Goal: Task Accomplishment & Management: Use online tool/utility

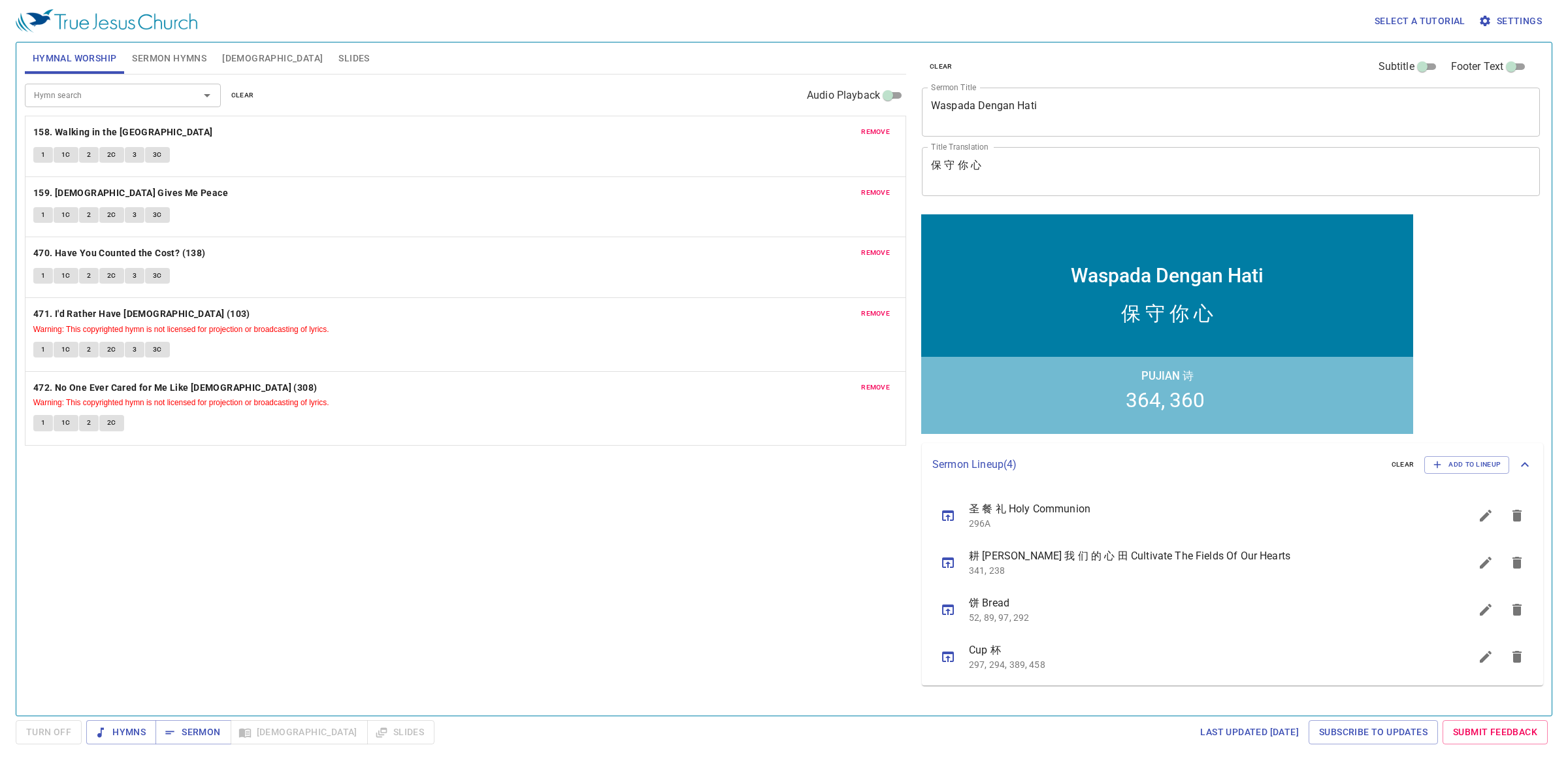
click at [541, 481] on div "Hymn search Hymn search clear Audio Playback remove 158. Walking in the King's …" at bounding box center [465, 389] width 881 height 630
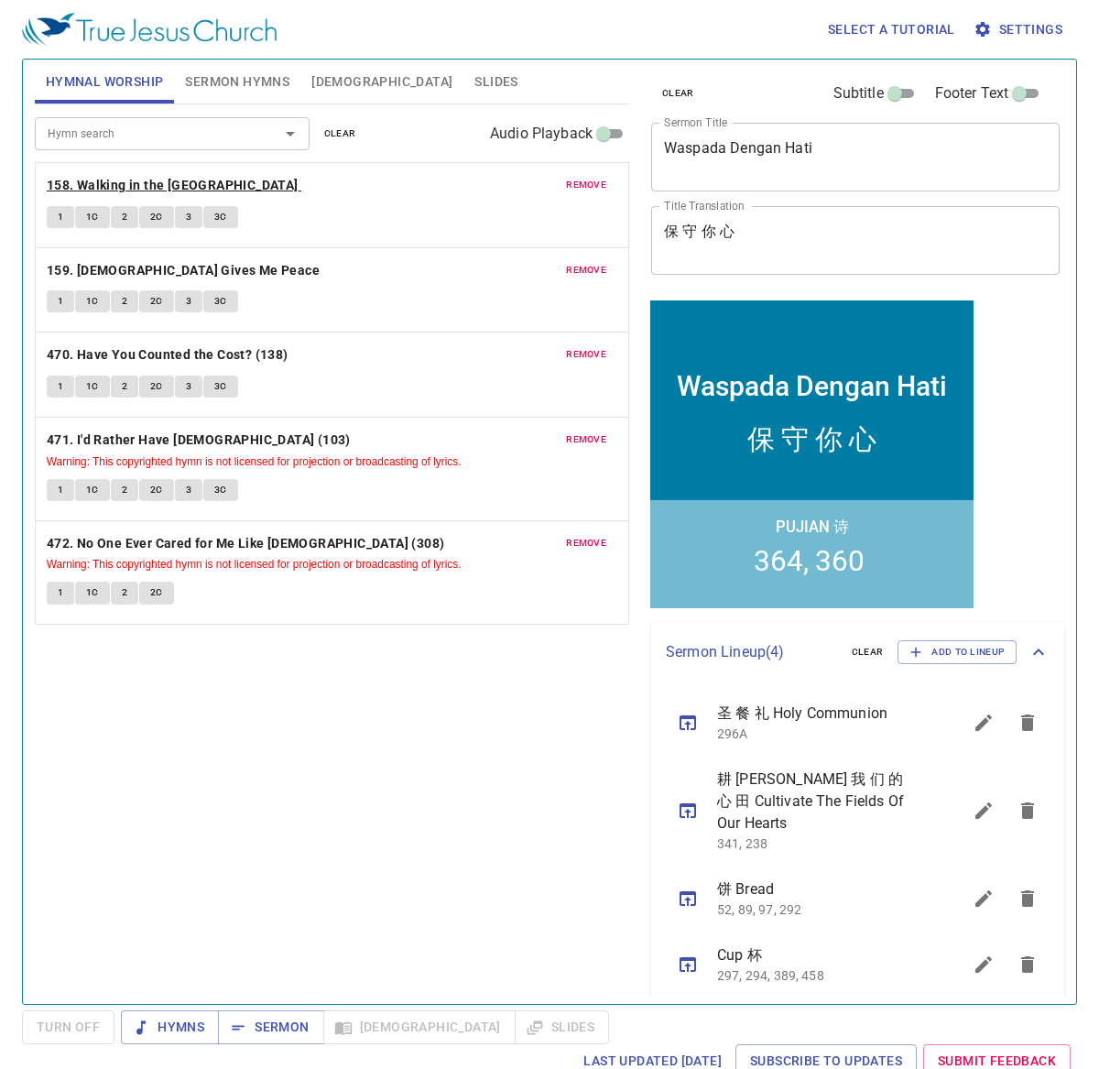
click at [124, 189] on b "158. Walking in the King's Highway" at bounding box center [173, 185] width 252 height 23
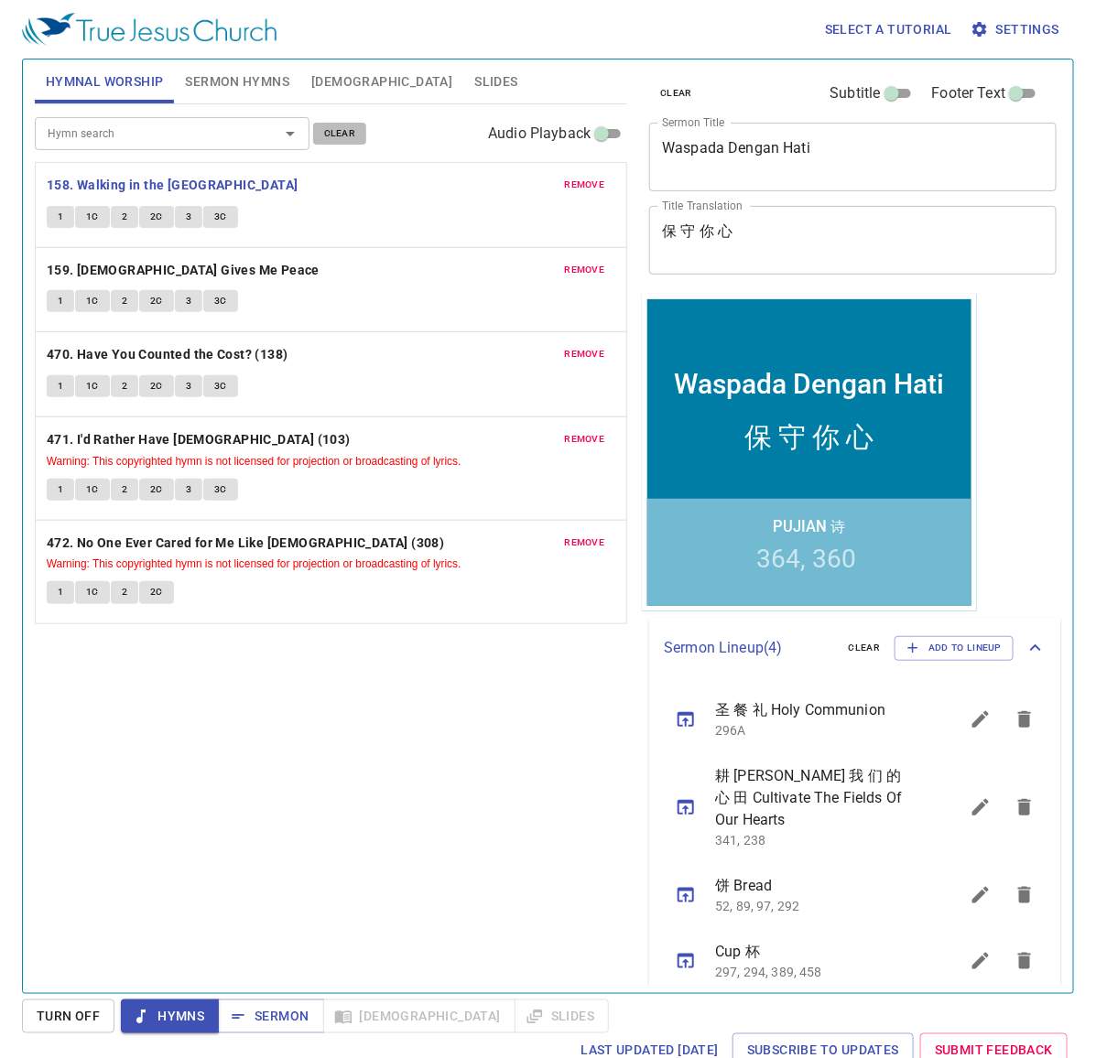
click at [351, 139] on span "clear" at bounding box center [340, 133] width 32 height 16
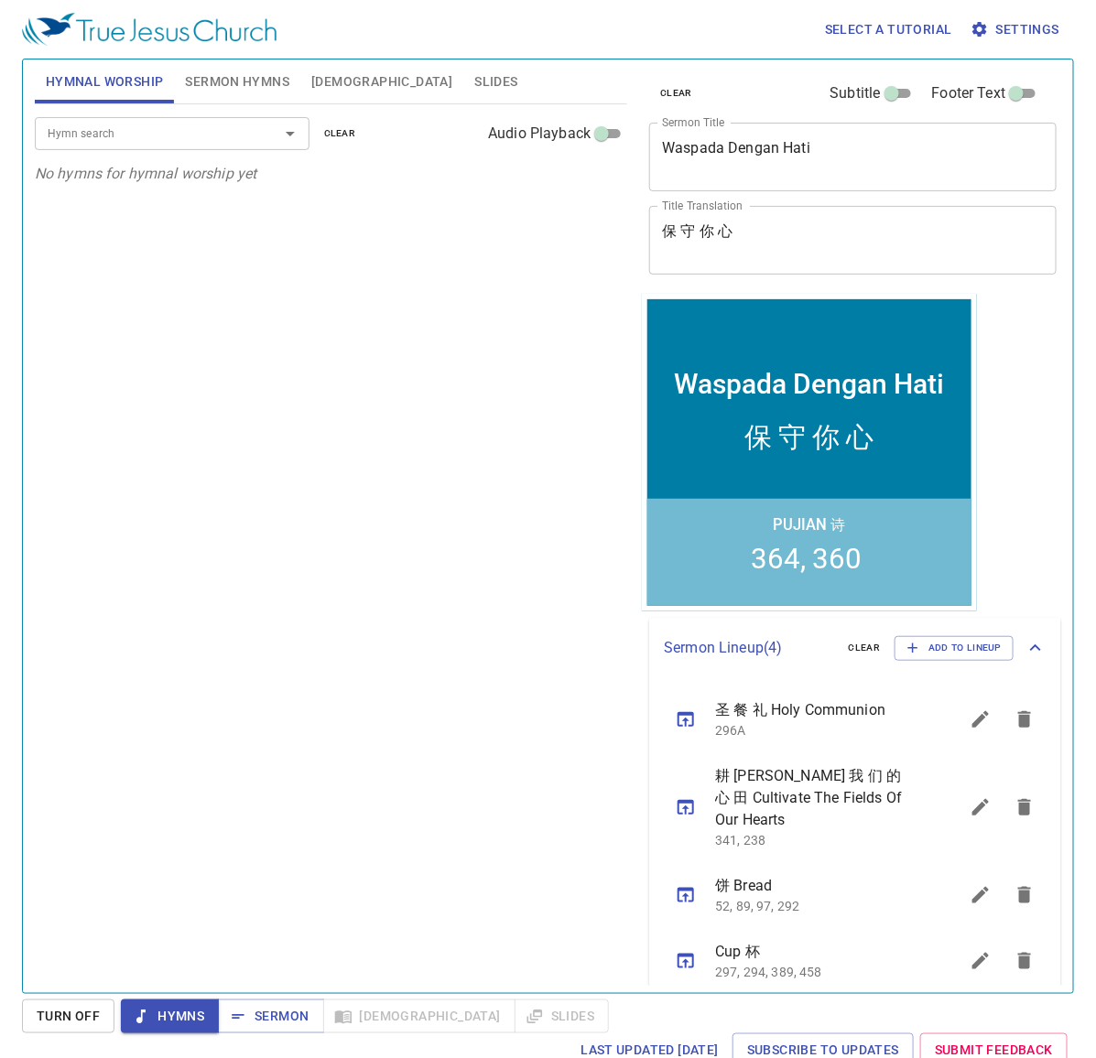
click at [252, 83] on span "Sermon Hymns" at bounding box center [237, 82] width 104 height 23
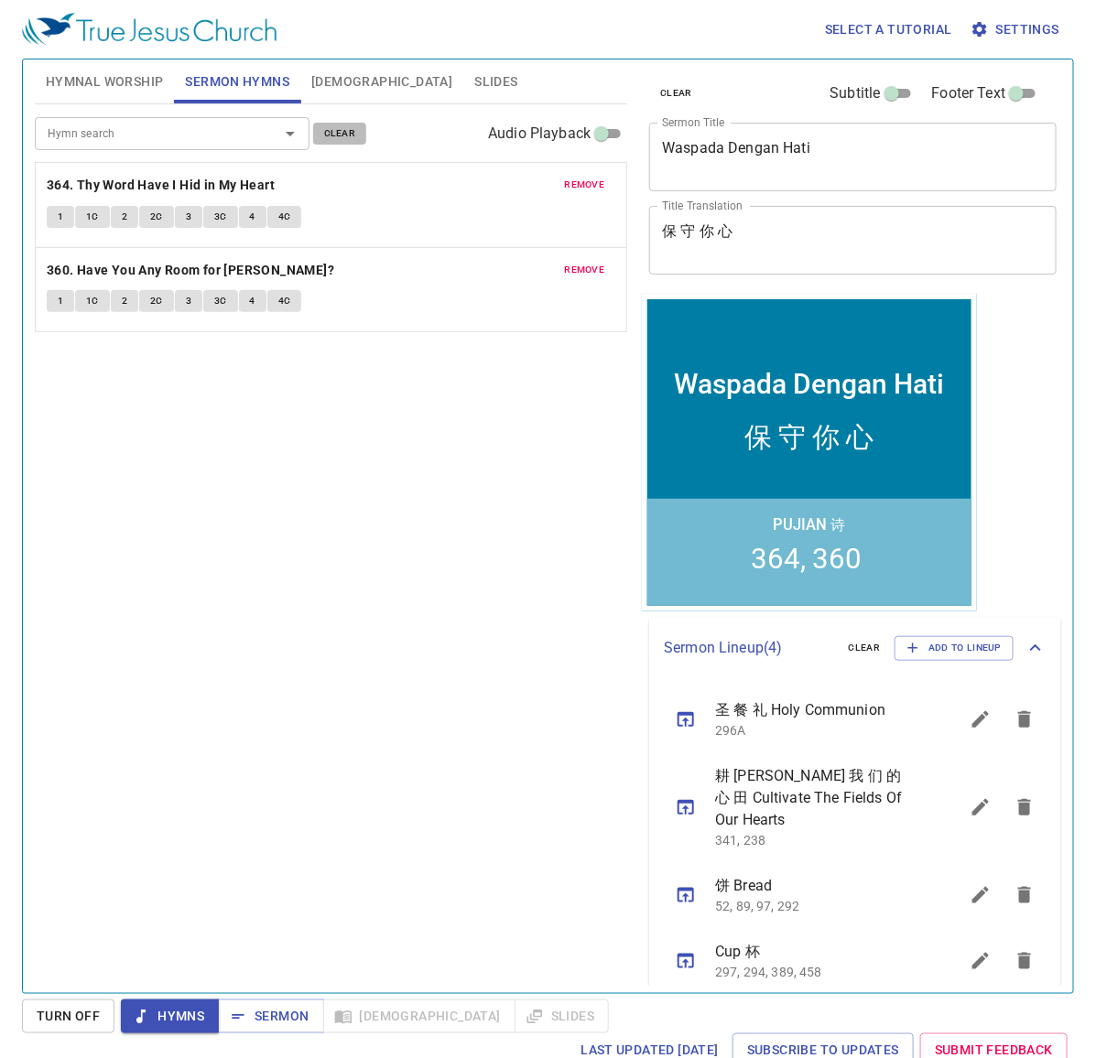
click at [339, 129] on span "clear" at bounding box center [340, 133] width 32 height 16
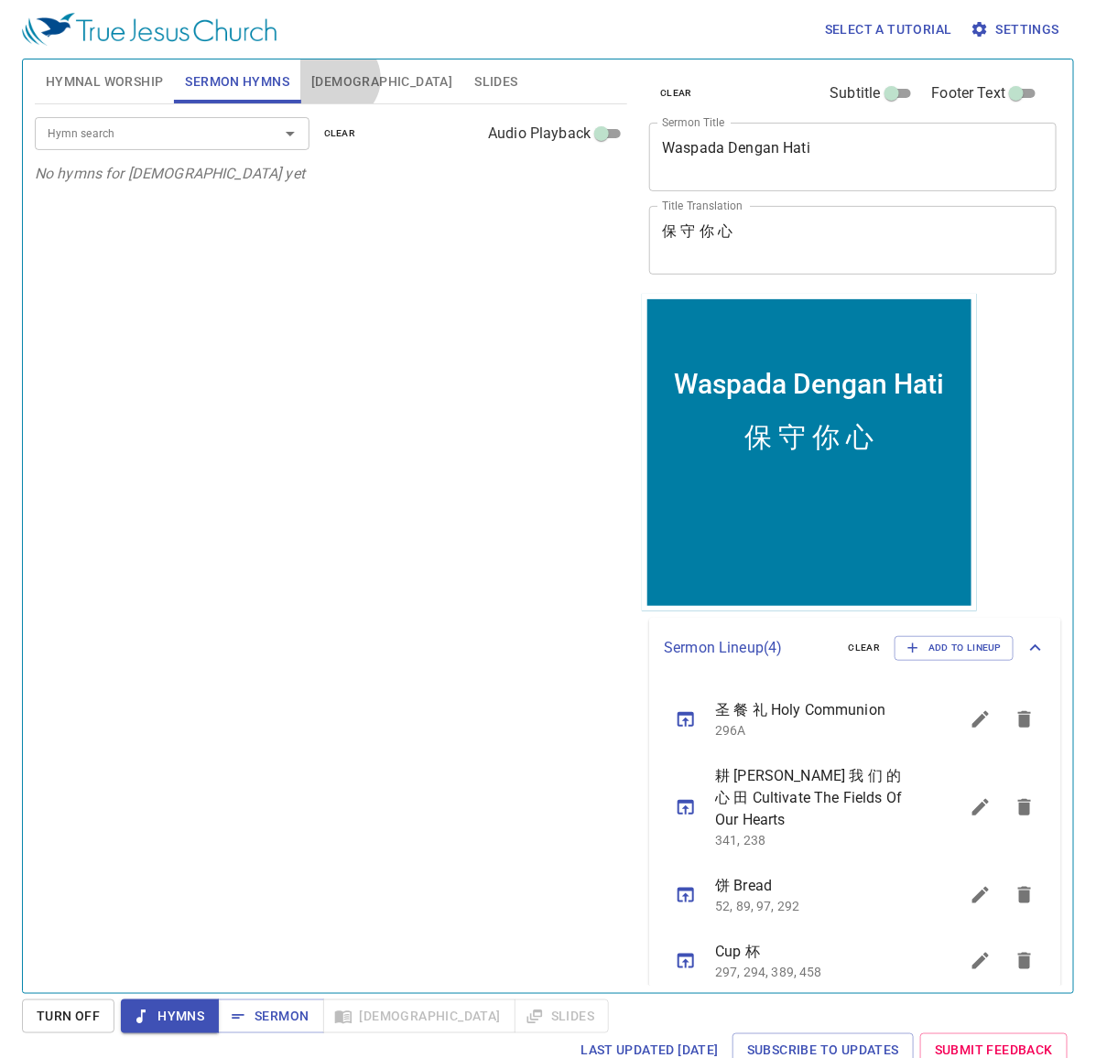
click at [337, 79] on span "[DEMOGRAPHIC_DATA]" at bounding box center [381, 82] width 141 height 23
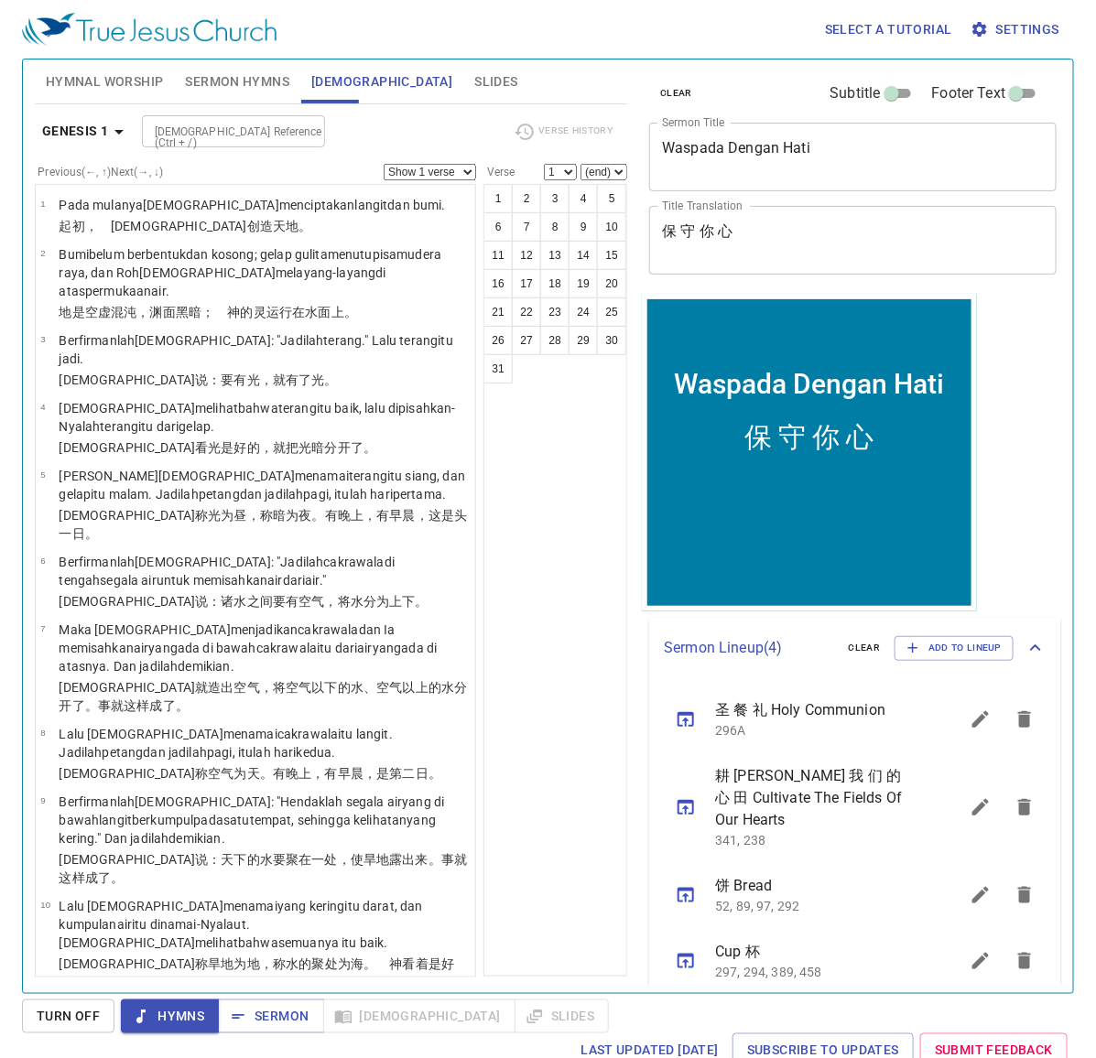
click at [222, 82] on span "Sermon Hymns" at bounding box center [237, 82] width 104 height 23
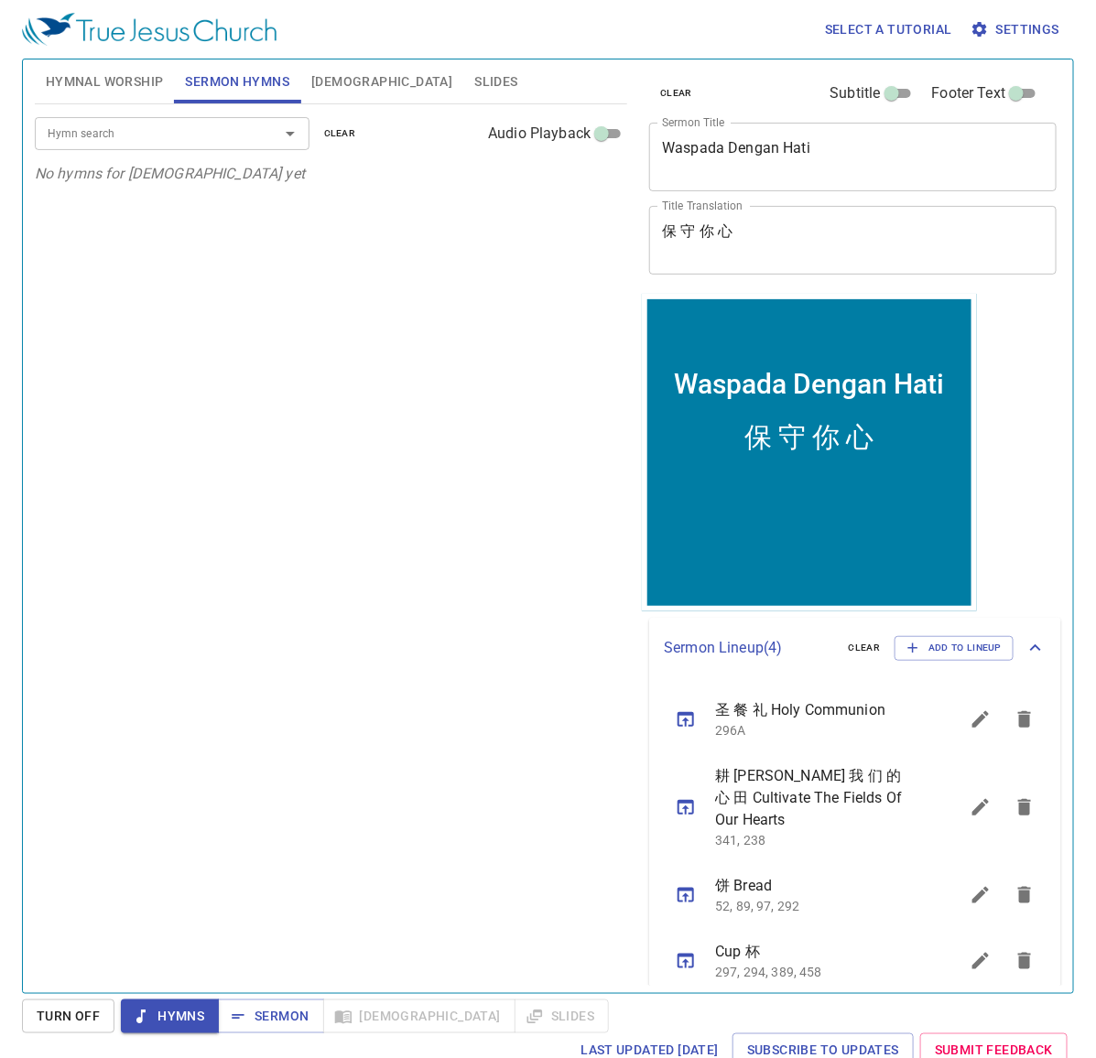
click at [116, 75] on span "Hymnal Worship" at bounding box center [105, 82] width 118 height 23
click at [671, 103] on button "clear" at bounding box center [676, 93] width 54 height 22
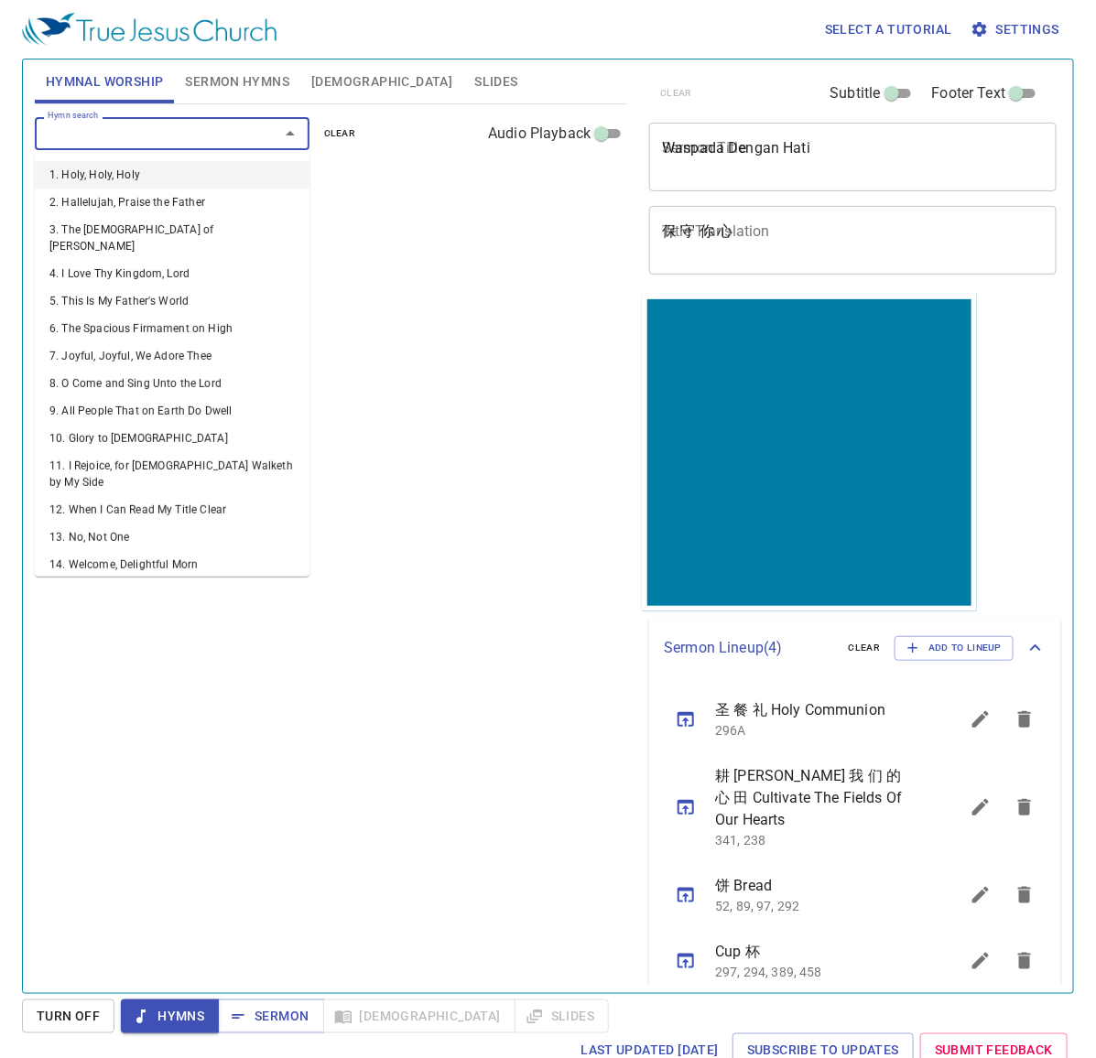
click at [194, 123] on input "Hymn search" at bounding box center [145, 133] width 210 height 21
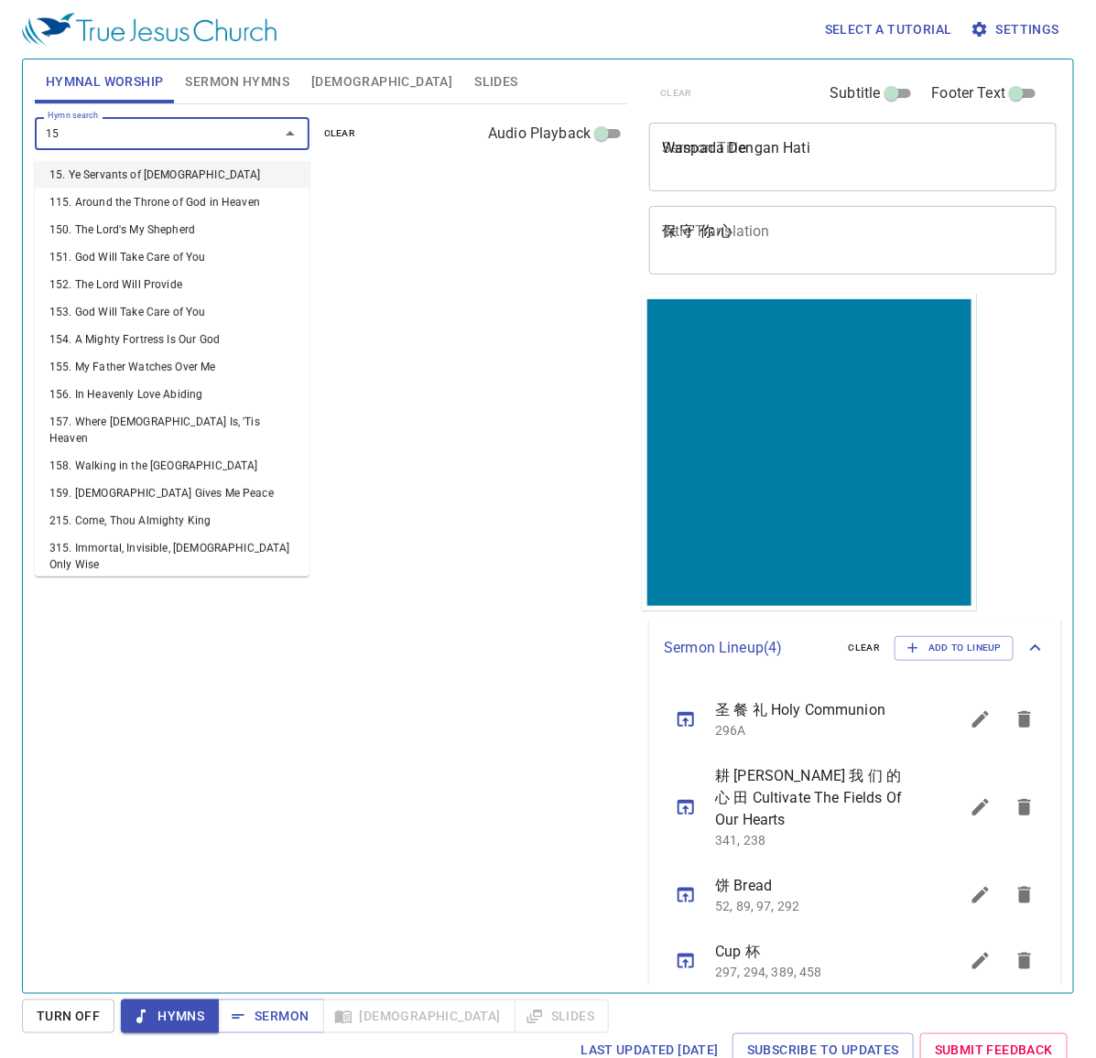
type input "156"
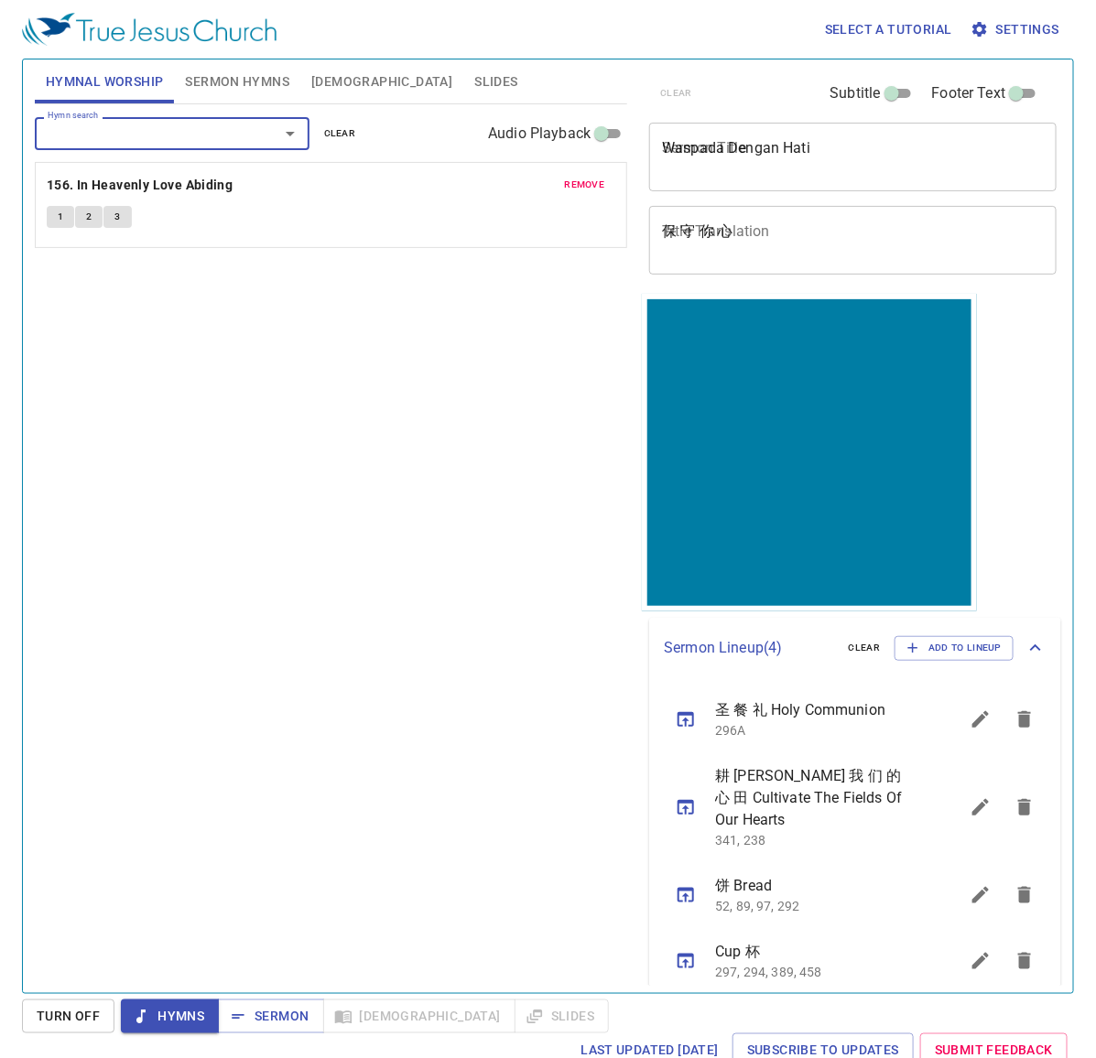
type input "4"
drag, startPoint x: 335, startPoint y: 139, endPoint x: 261, endPoint y: 134, distance: 74.4
click at [335, 139] on span "clear" at bounding box center [340, 133] width 32 height 16
click at [208, 126] on input "Hymn search" at bounding box center [145, 133] width 210 height 21
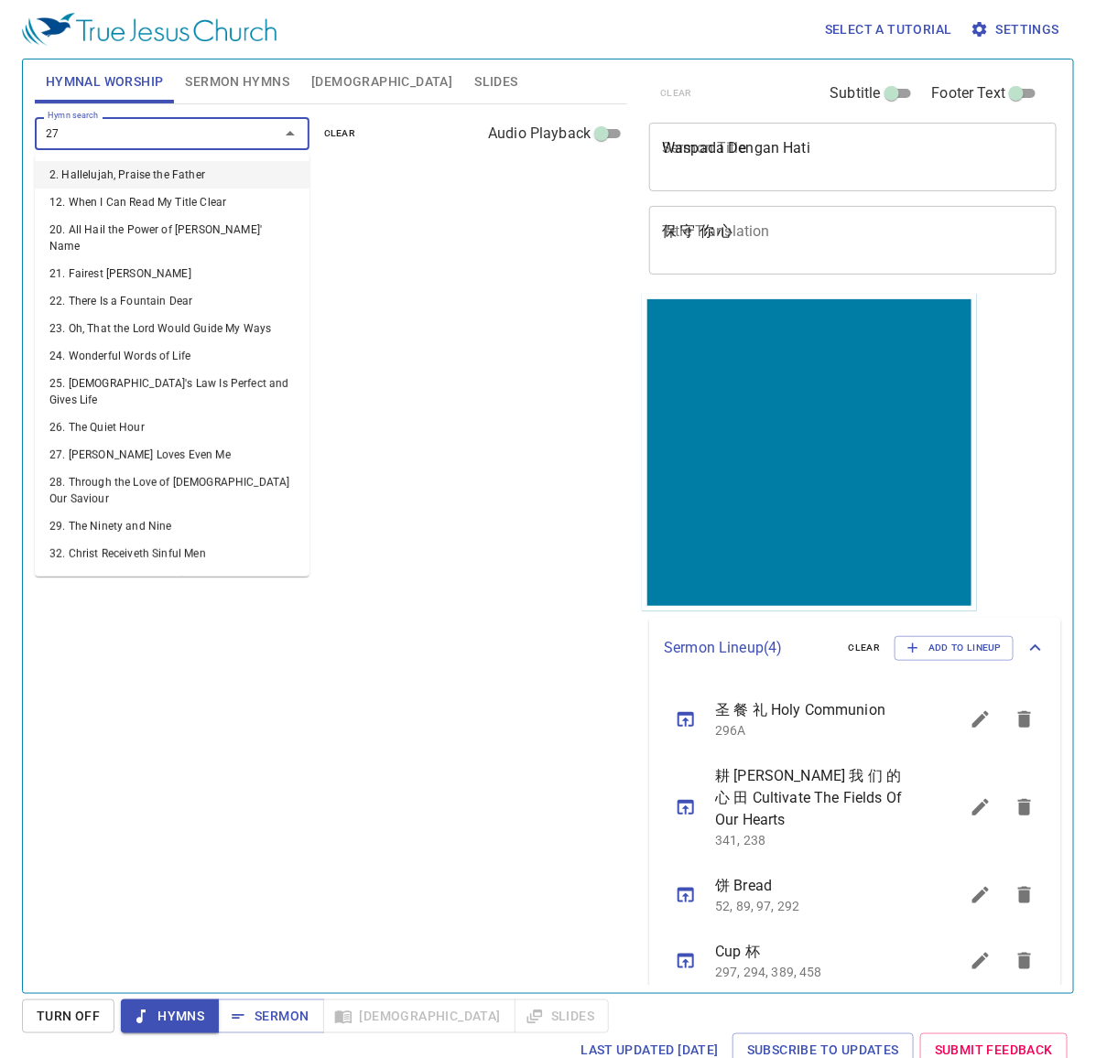
type input "277"
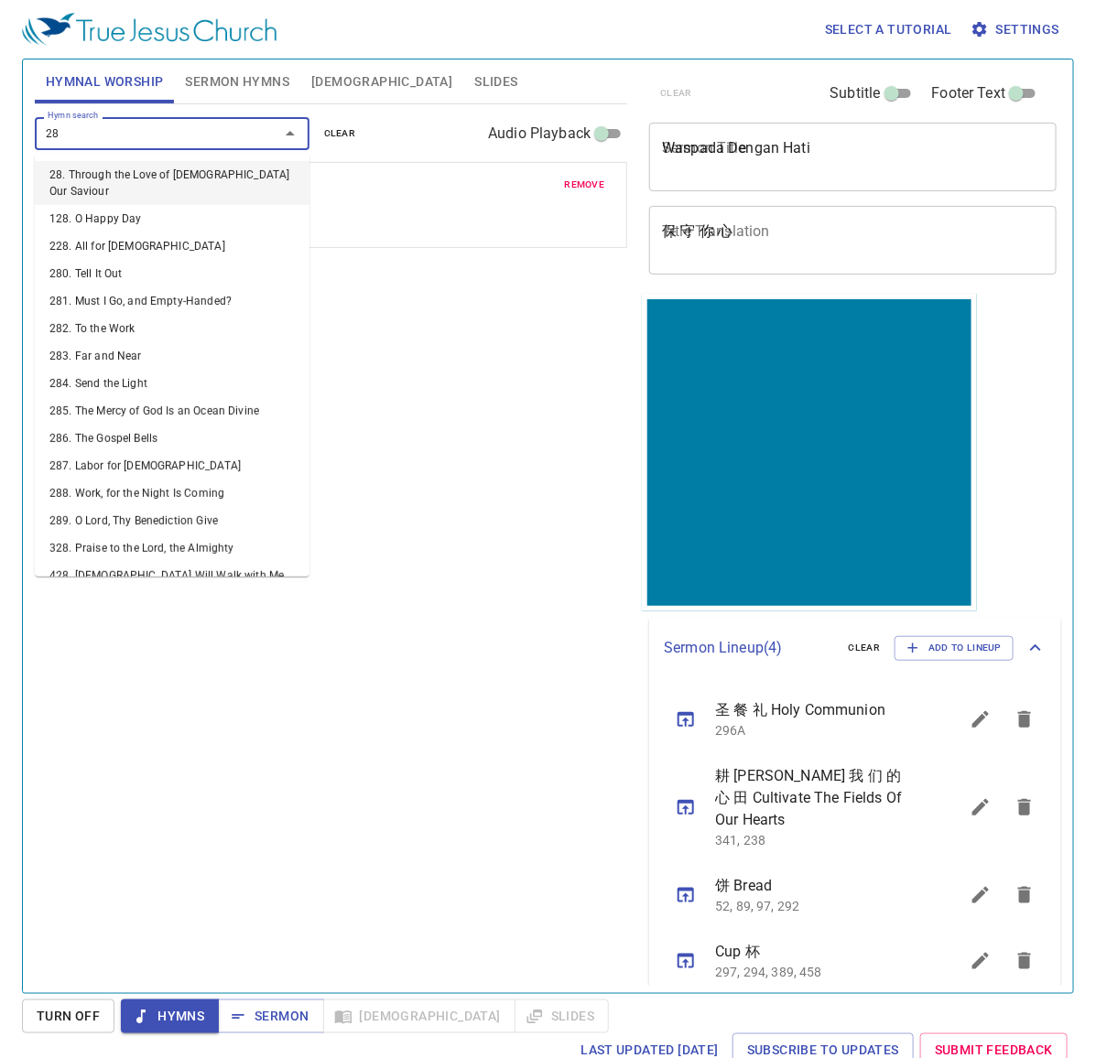
type input "280"
type input "286"
type input "282"
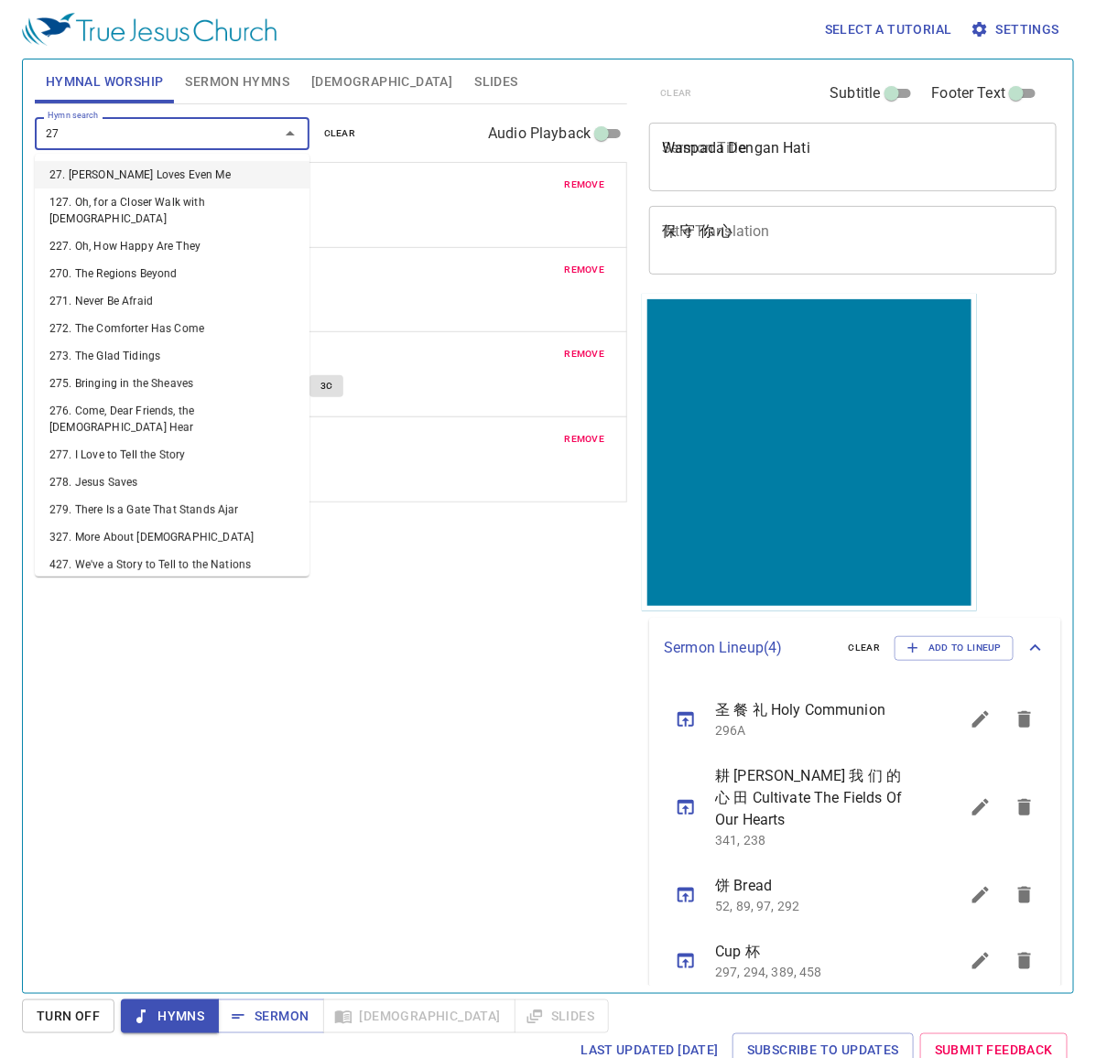
type input "270"
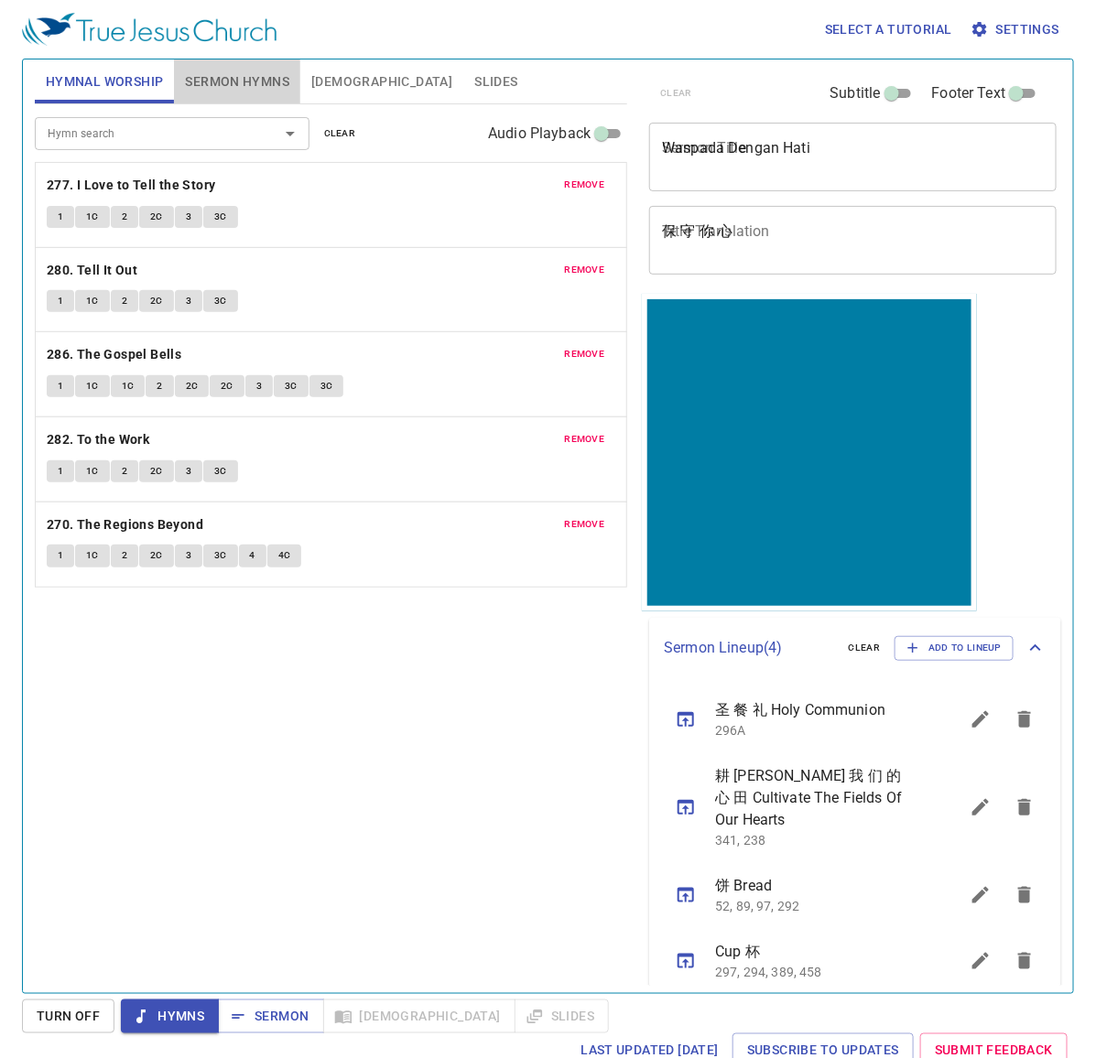
click at [277, 84] on span "Sermon Hymns" at bounding box center [237, 82] width 104 height 23
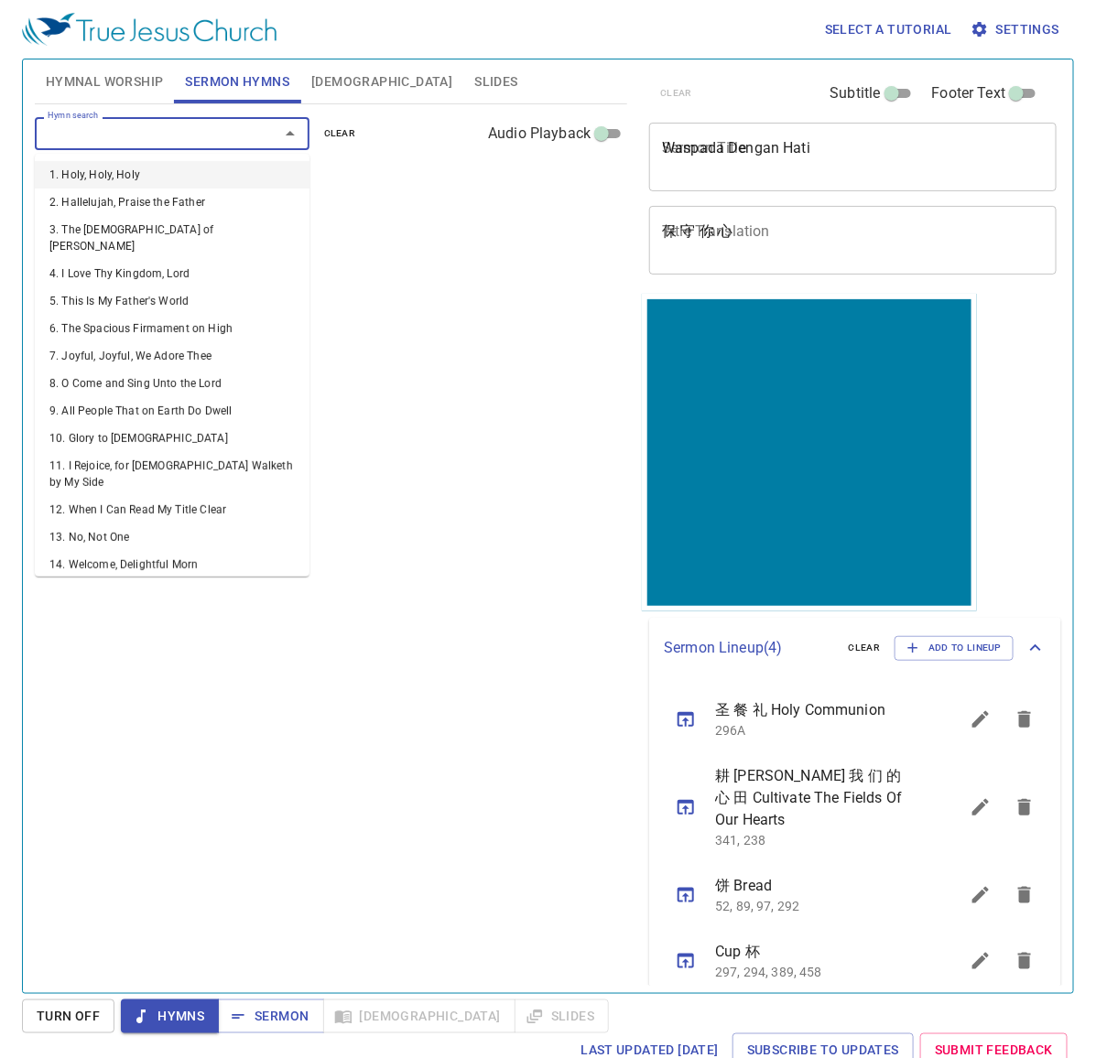
click at [195, 131] on input "Hymn search" at bounding box center [145, 133] width 210 height 21
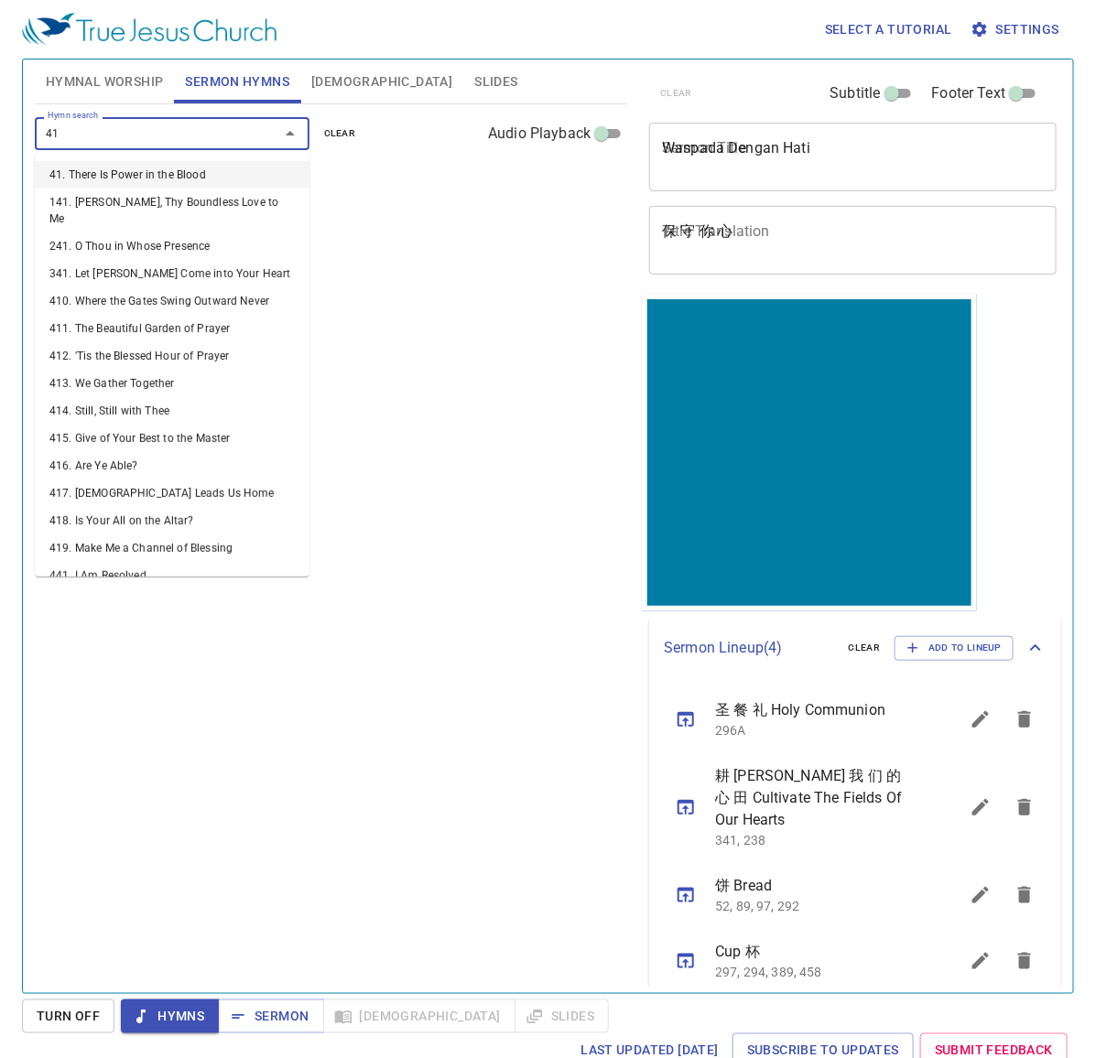
type input "413"
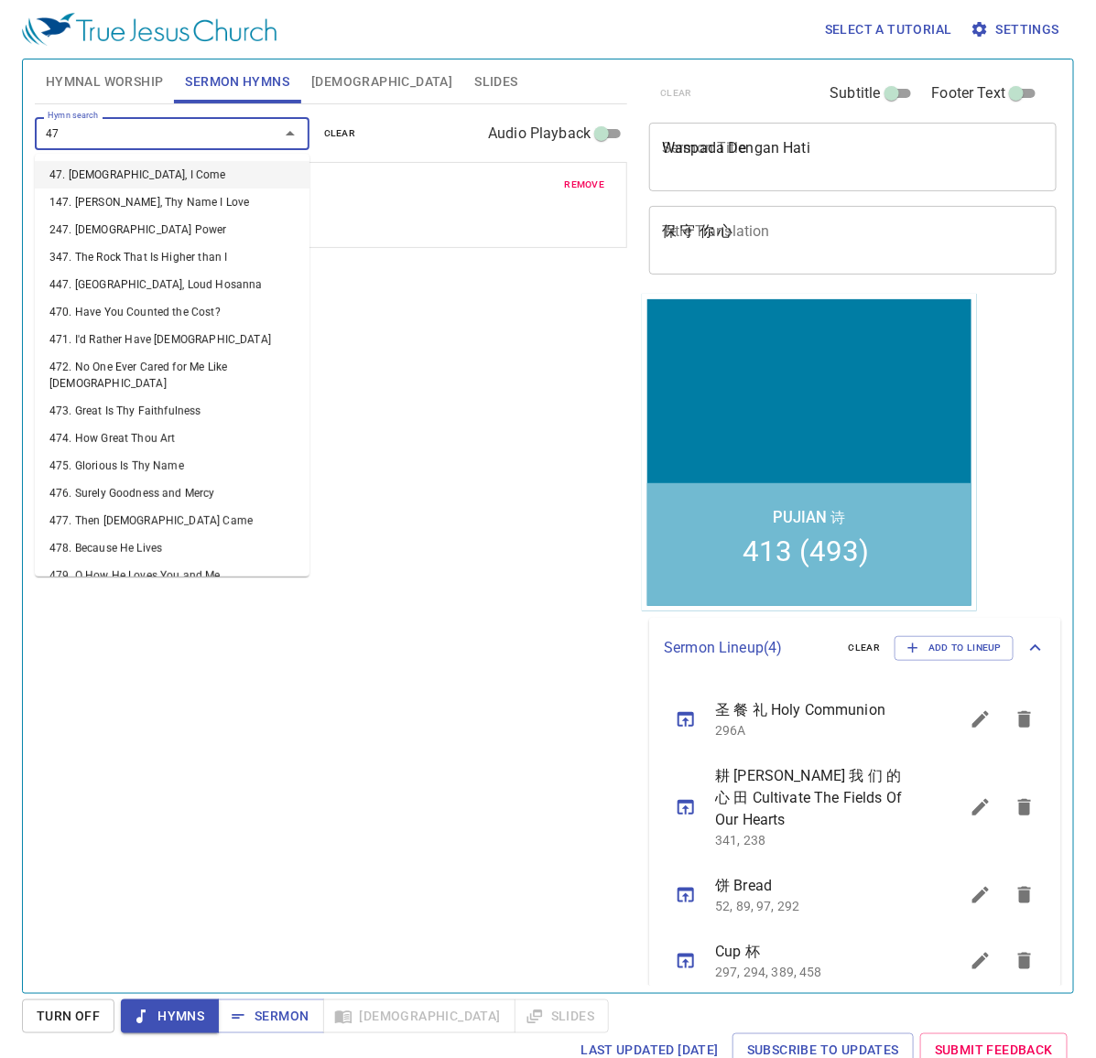
type input "479"
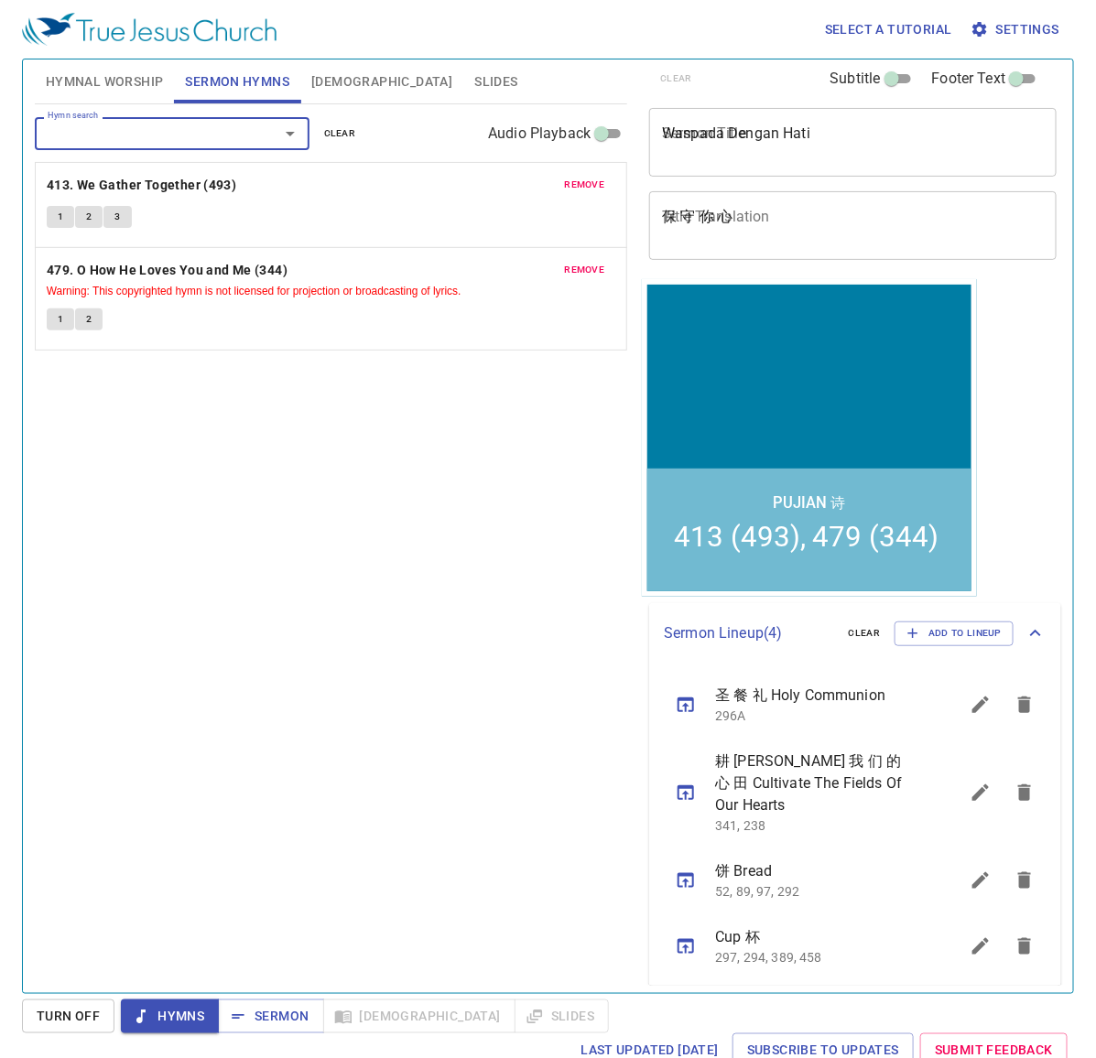
scroll to position [23, 0]
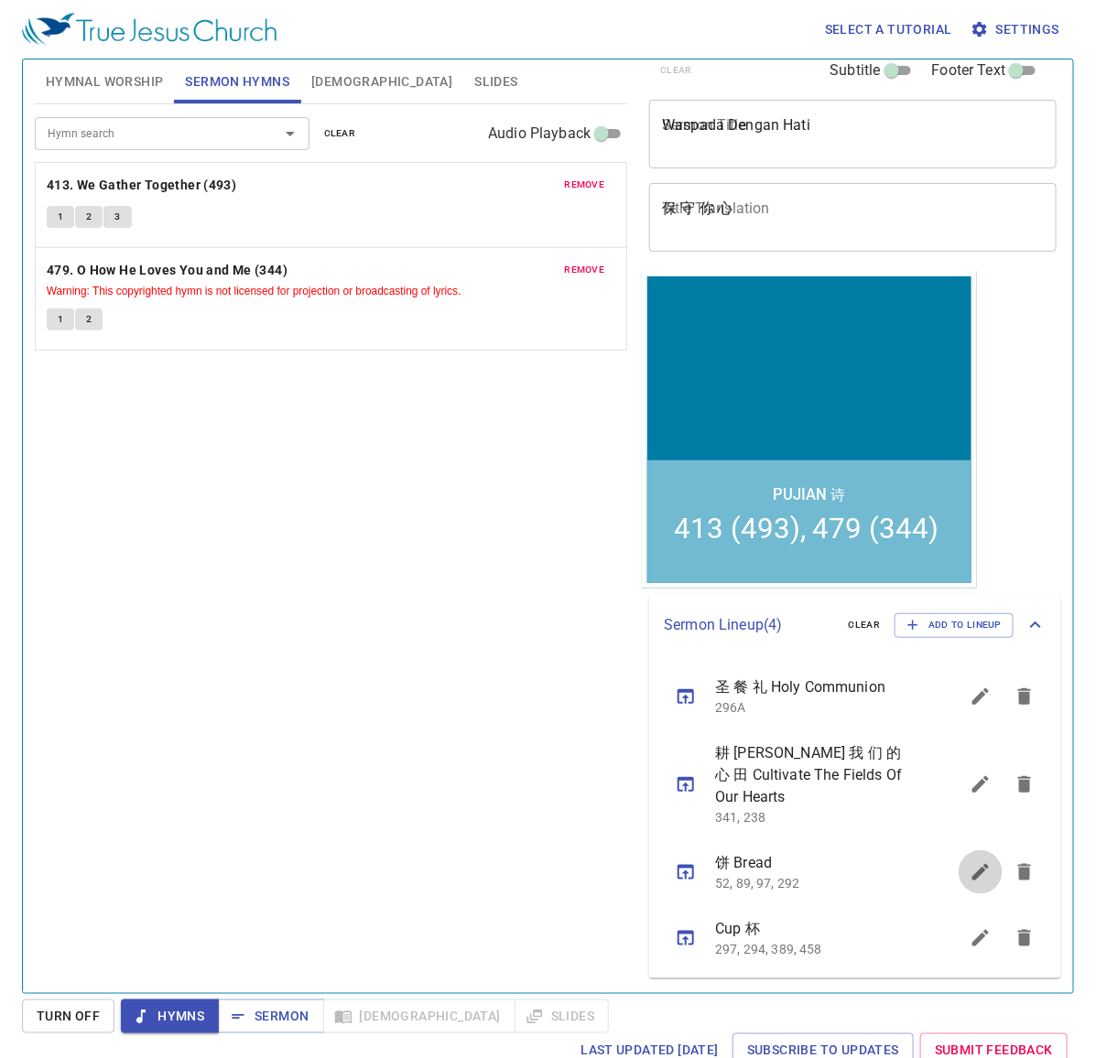
click at [972, 871] on icon "sermon lineup list" at bounding box center [980, 872] width 16 height 16
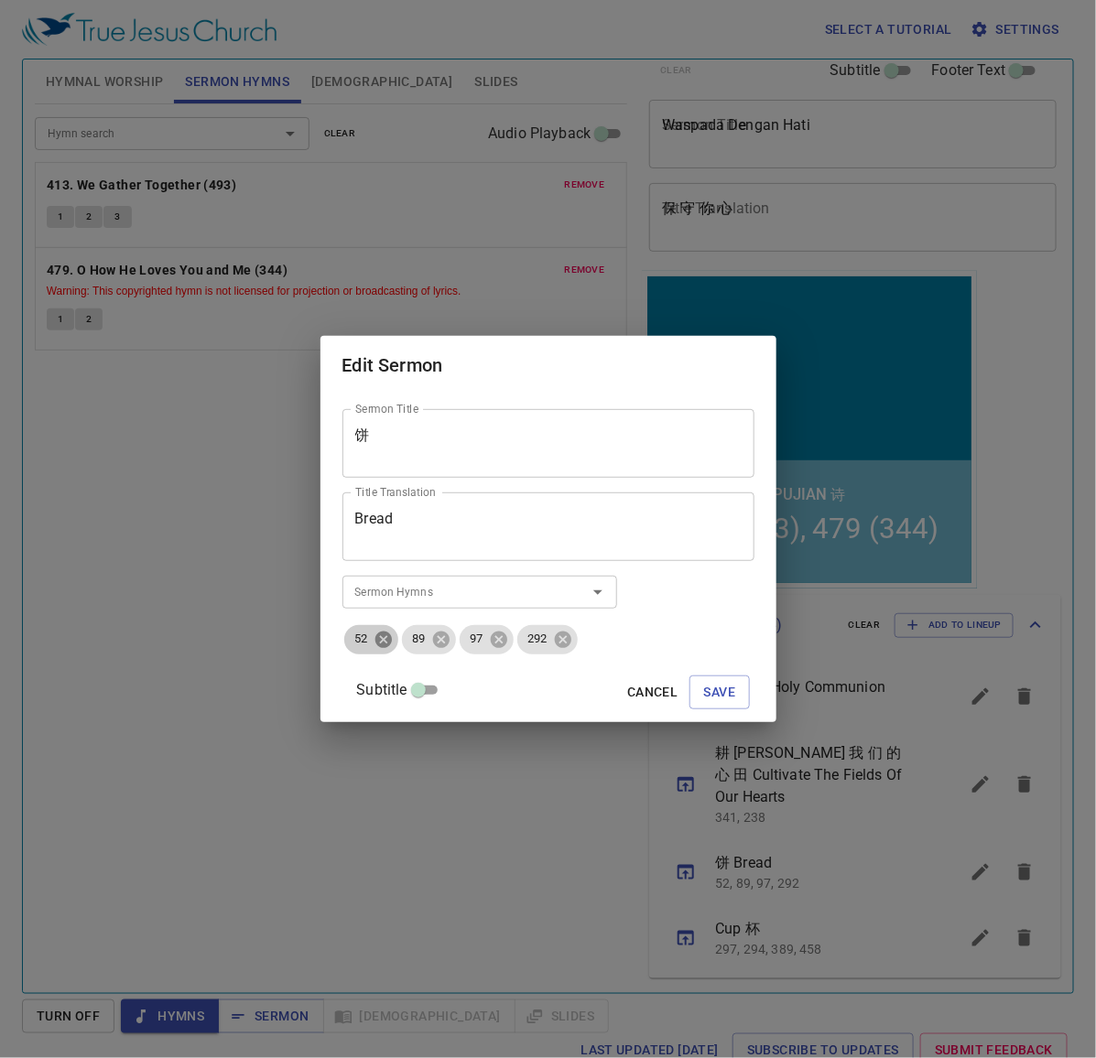
click at [391, 646] on icon at bounding box center [382, 639] width 16 height 16
click at [400, 646] on icon at bounding box center [390, 640] width 20 height 20
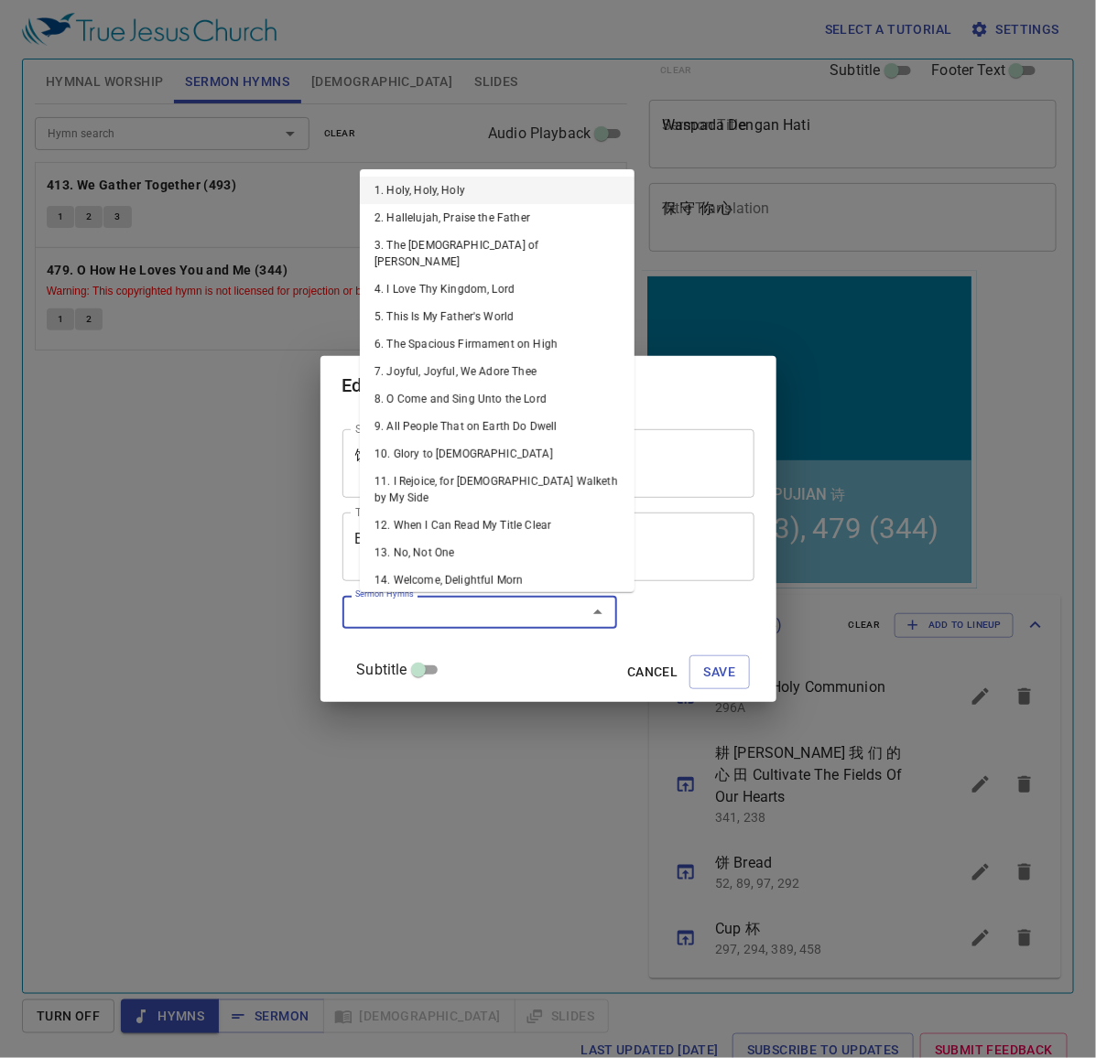
click at [405, 618] on input "Sermon Hymns" at bounding box center [453, 612] width 210 height 21
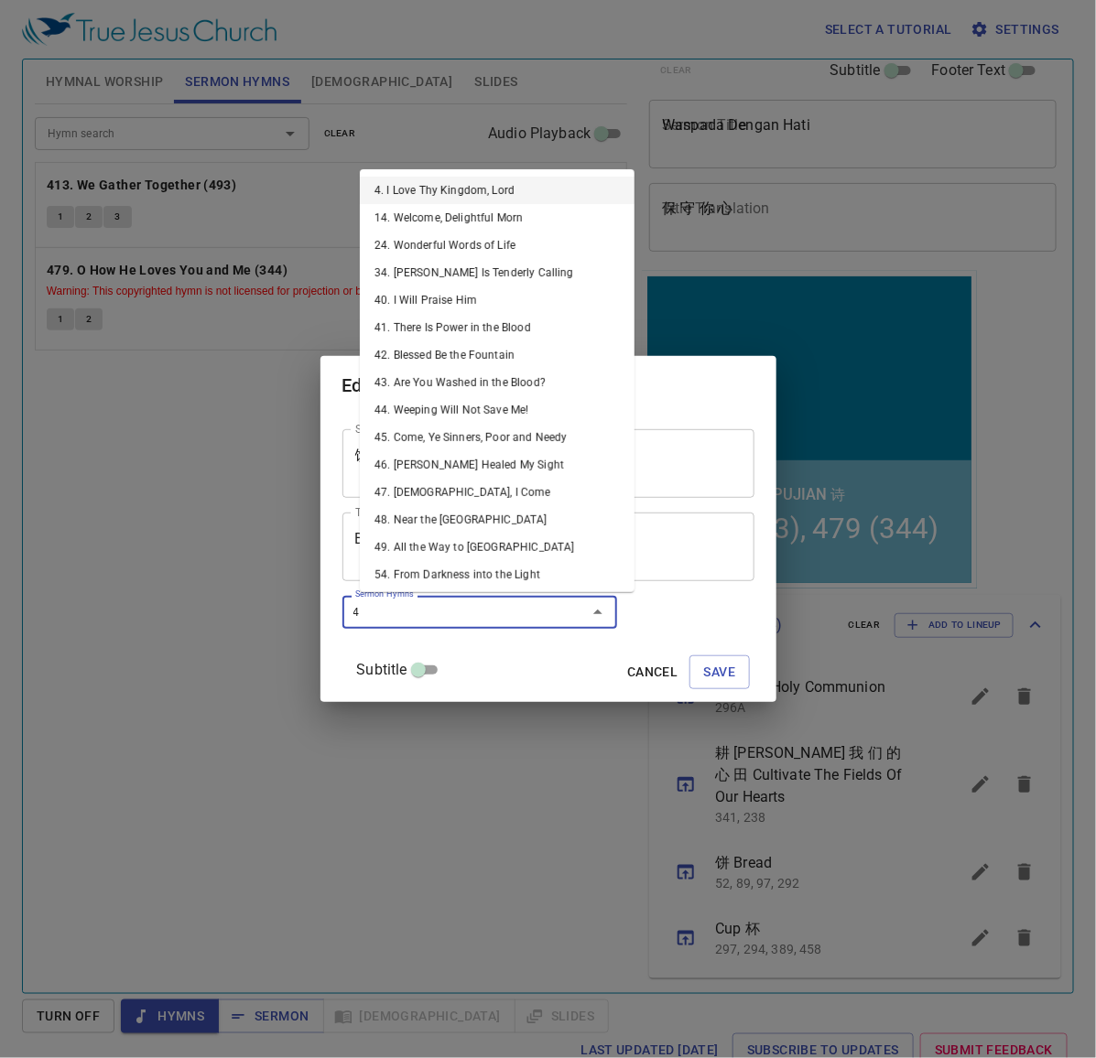
type input "42"
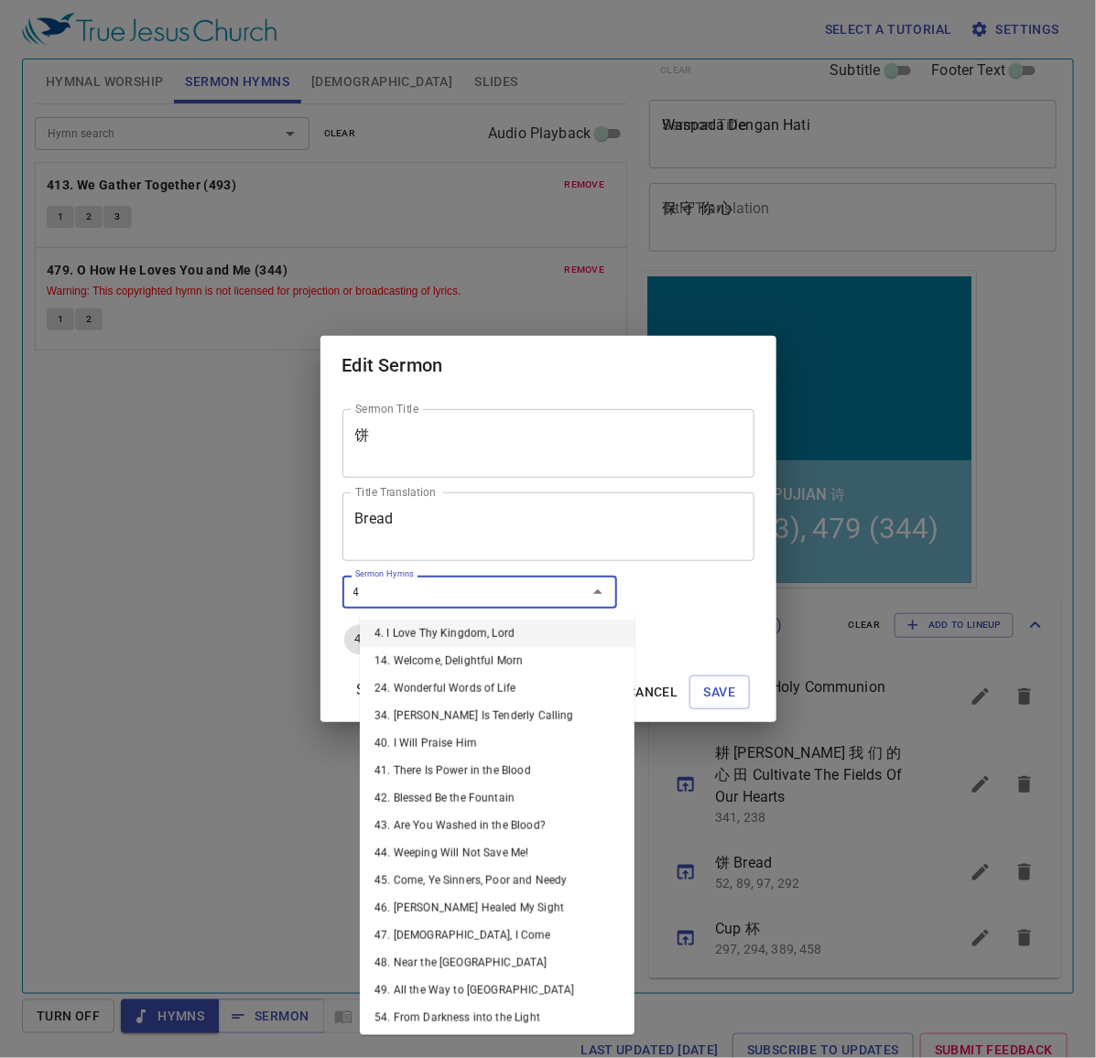
type input "43"
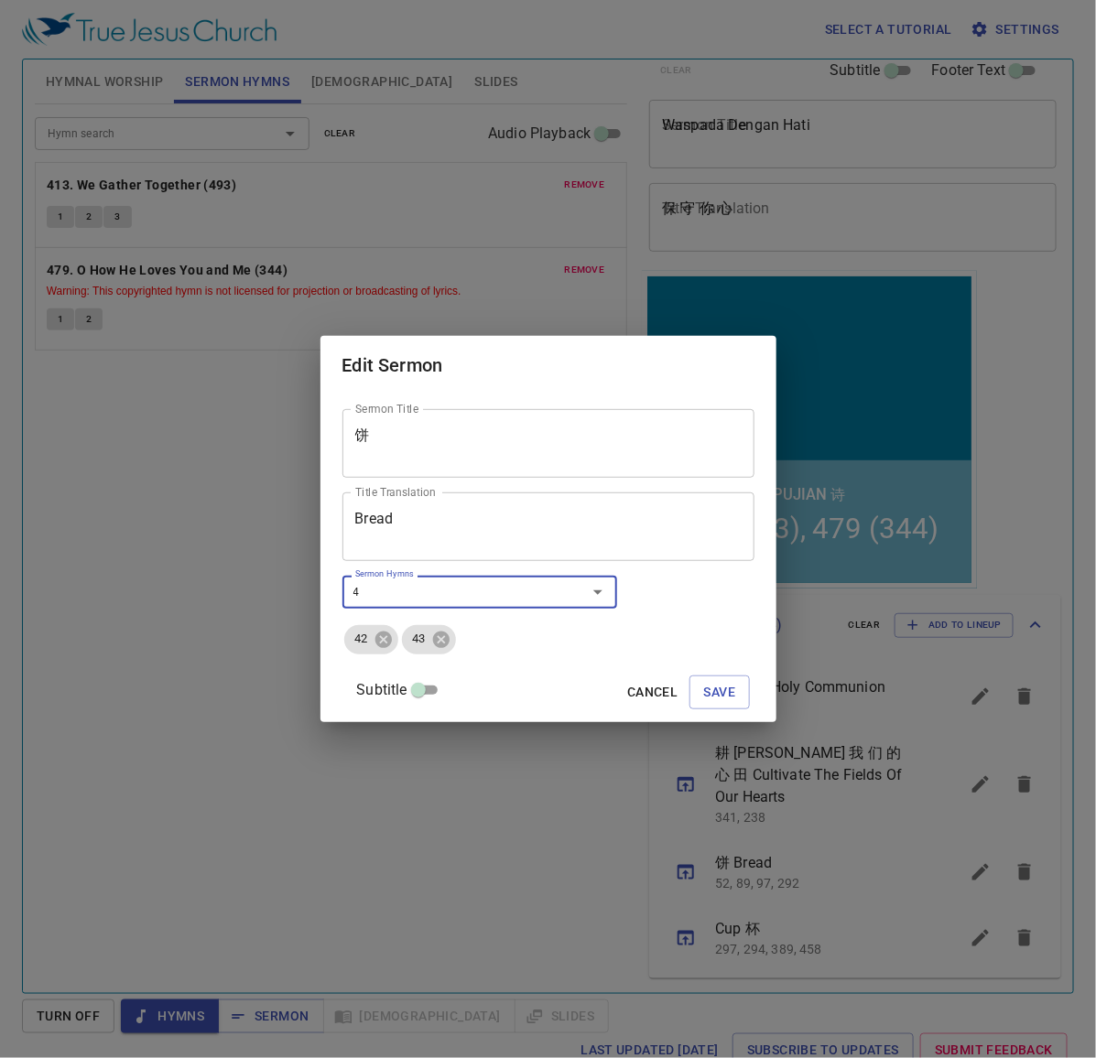
type input "48"
type input "49"
click at [719, 687] on button "Save" at bounding box center [719, 693] width 61 height 34
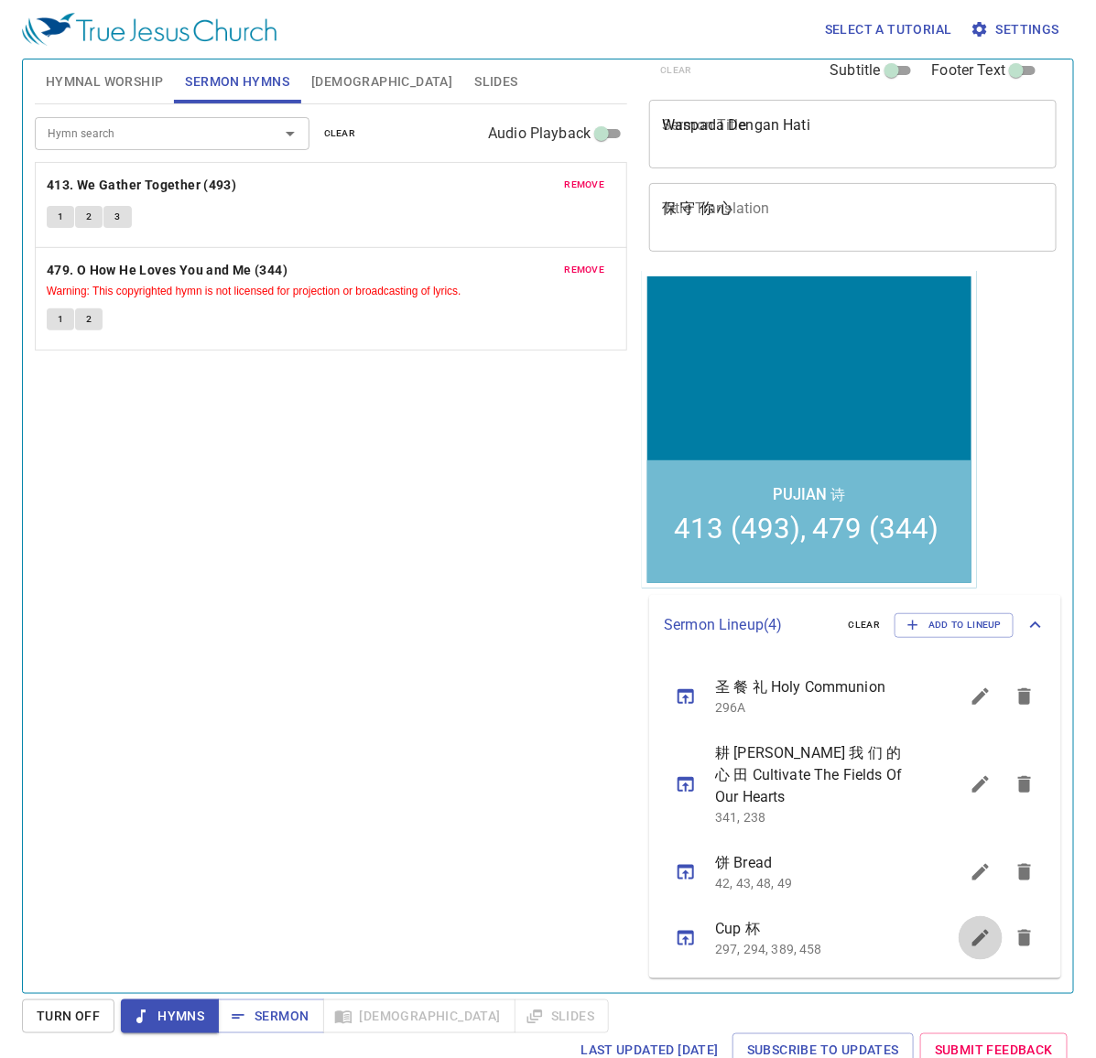
click at [961, 954] on button "sermon lineup list" at bounding box center [981, 939] width 44 height 44
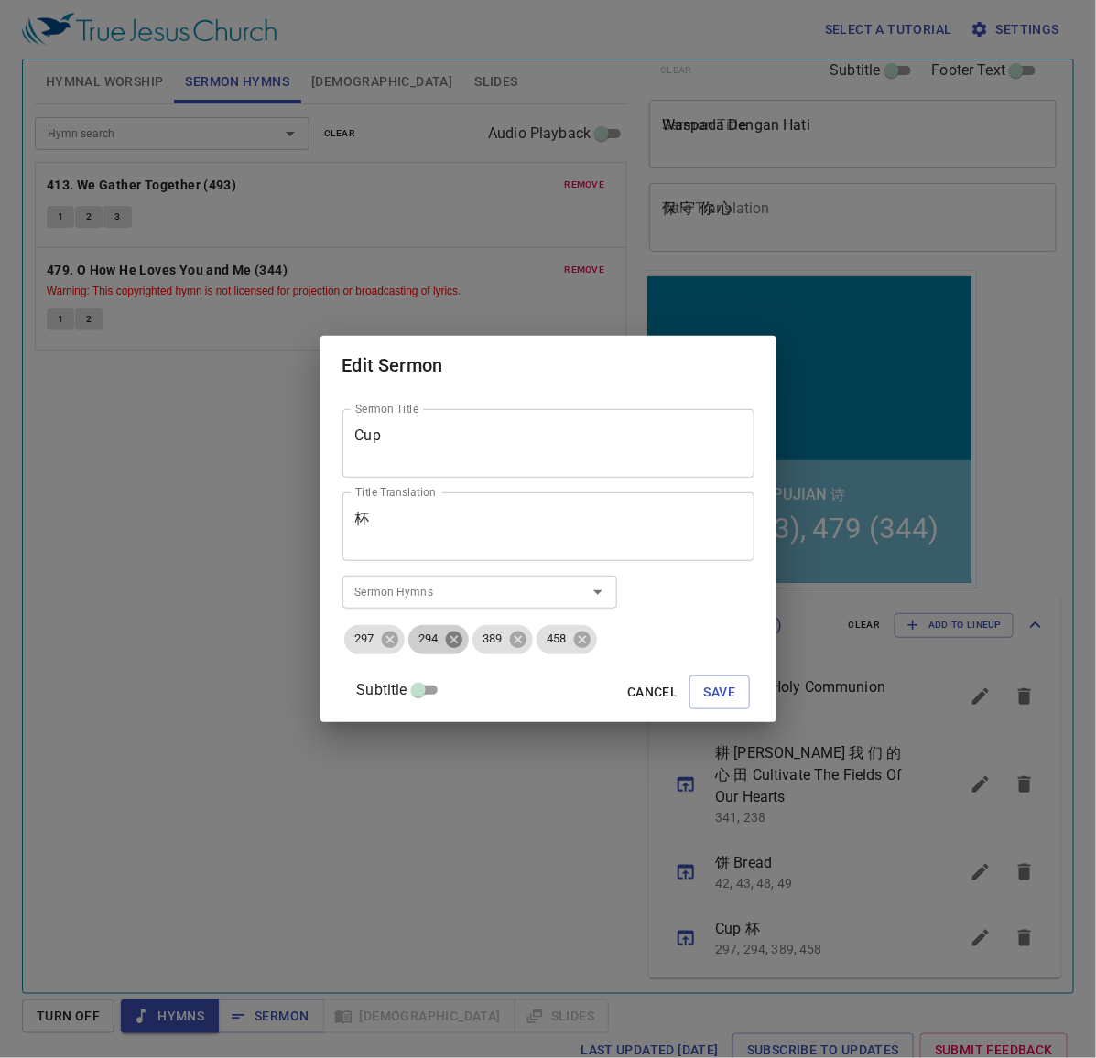
click at [464, 642] on icon at bounding box center [454, 640] width 20 height 20
click at [430, 588] on input "Sermon Hymns" at bounding box center [453, 591] width 210 height 21
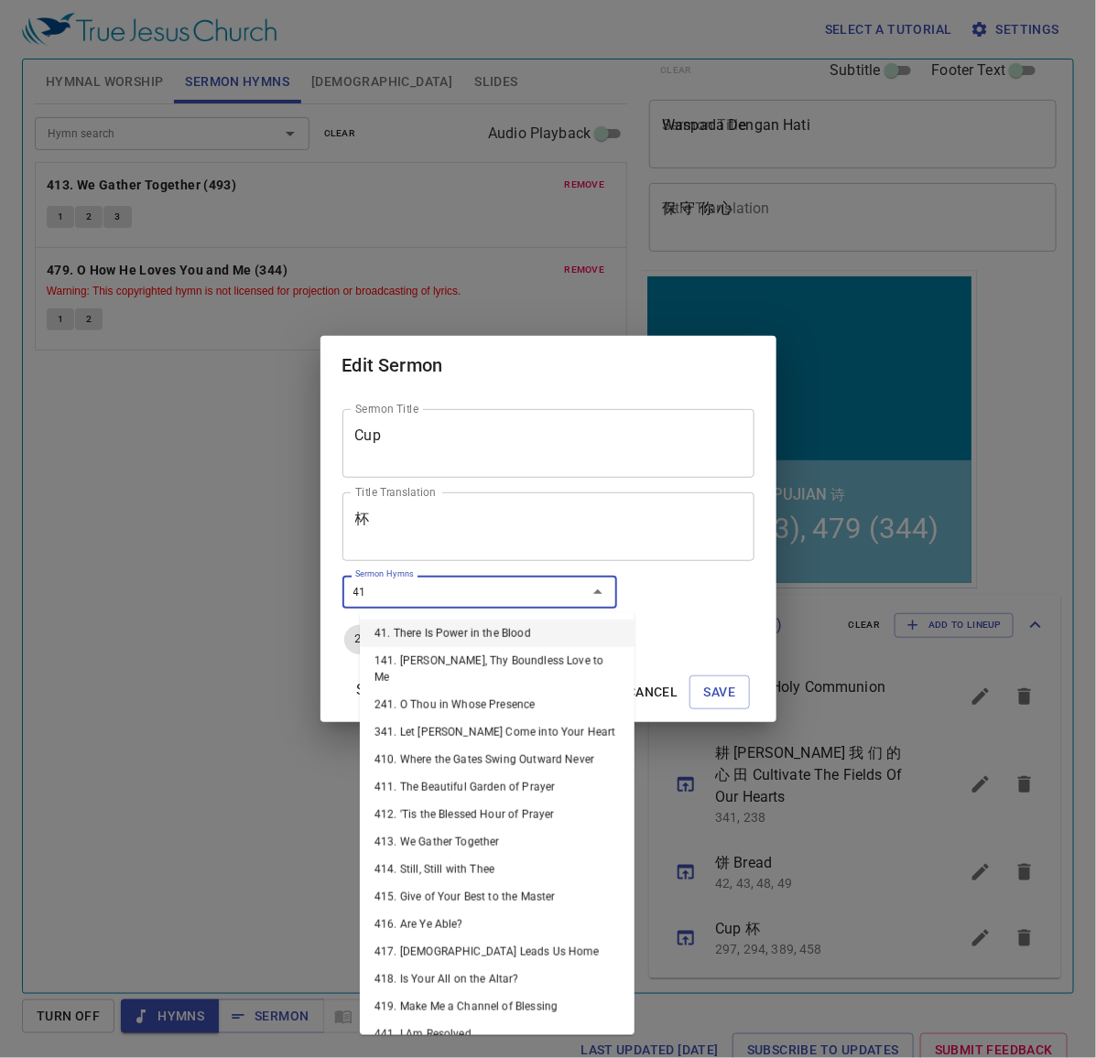
type input "416"
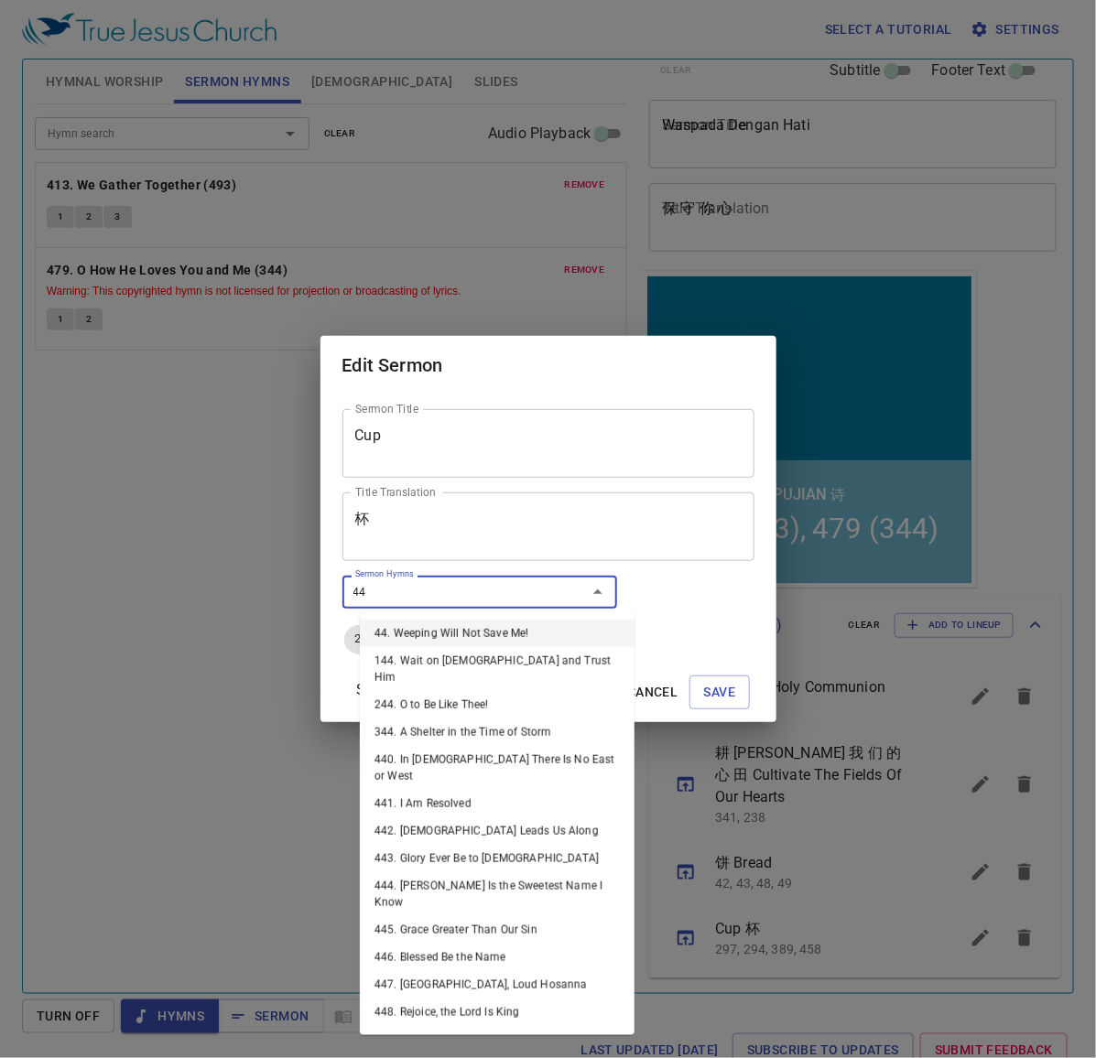
type input "445"
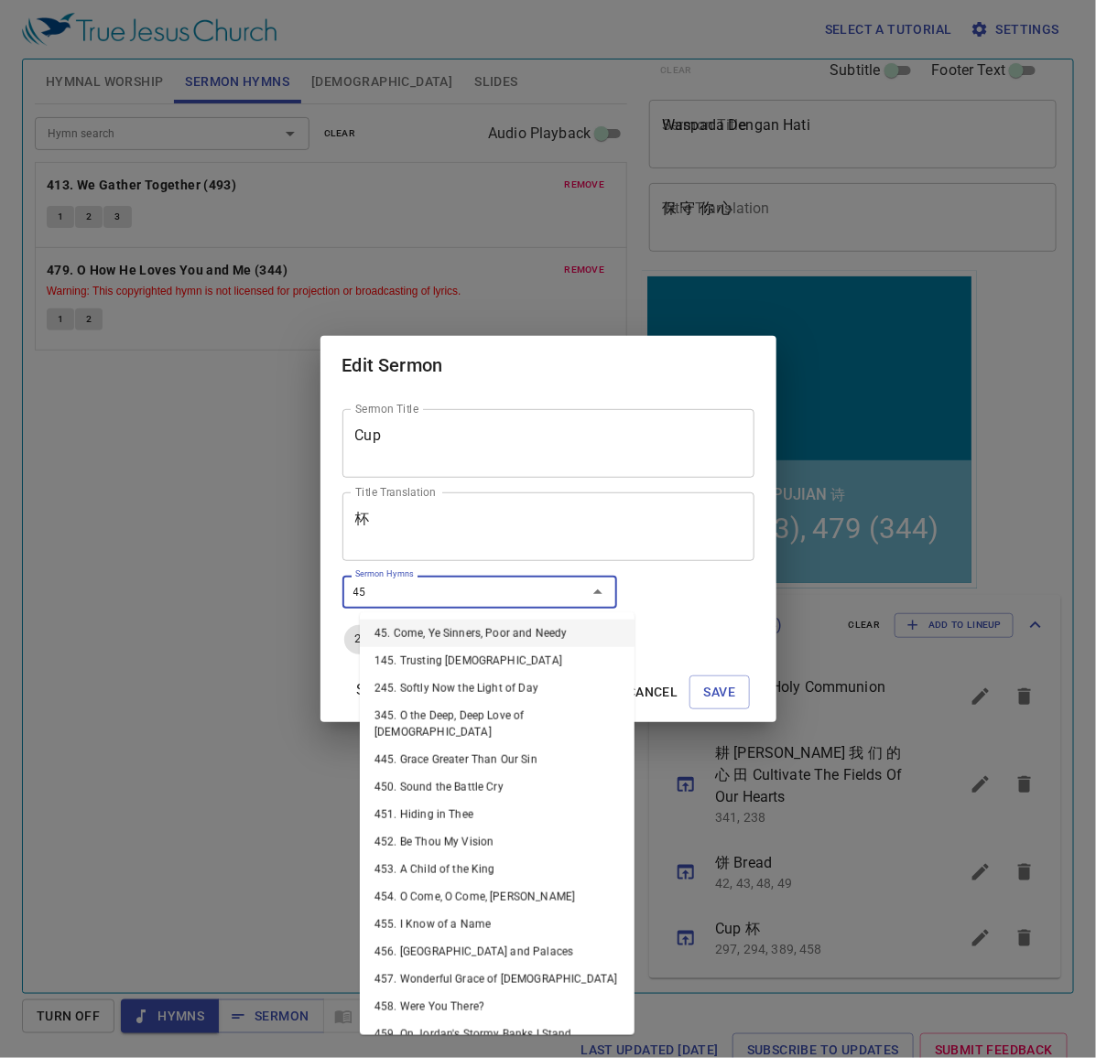
type input "458"
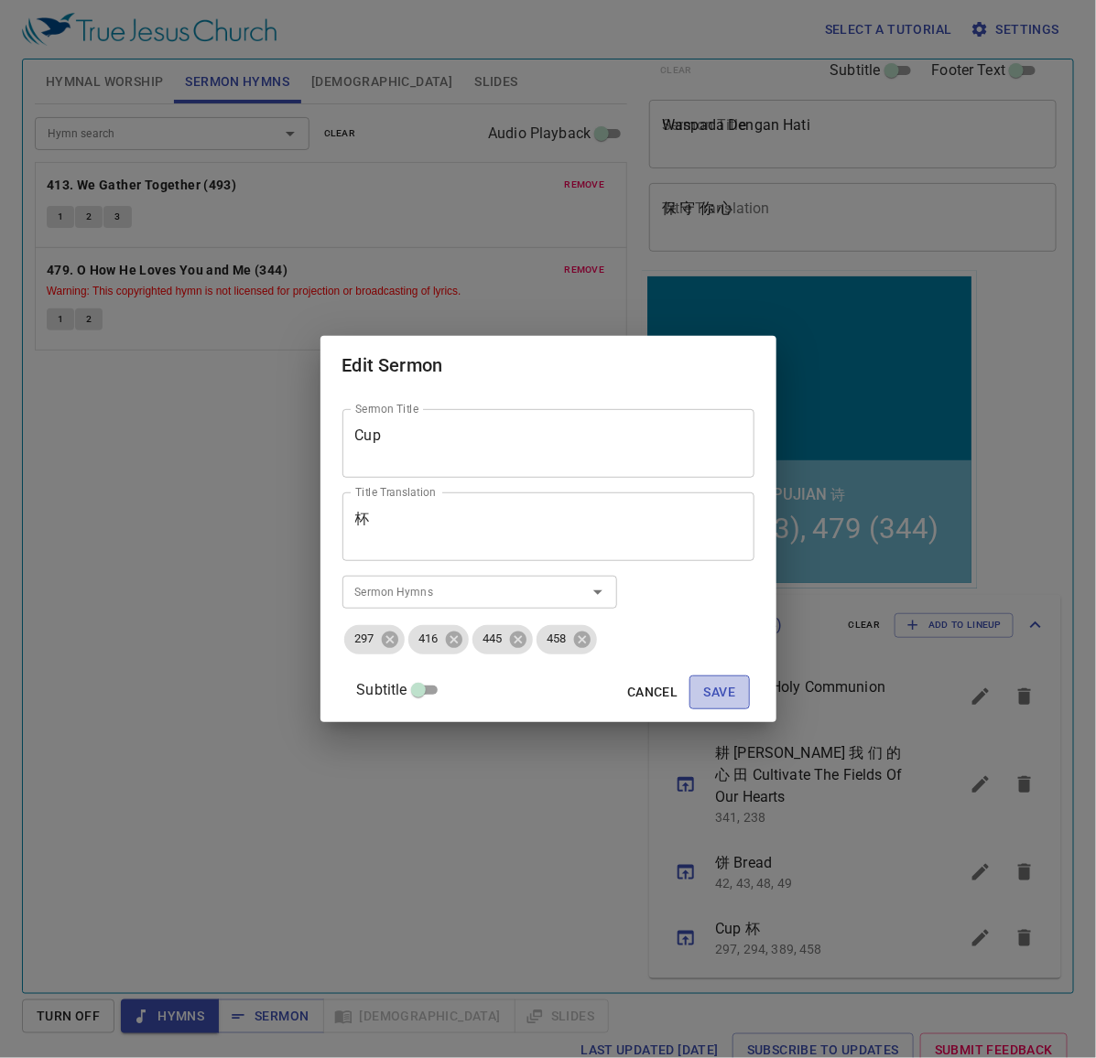
click at [704, 693] on span "Save" at bounding box center [720, 692] width 32 height 23
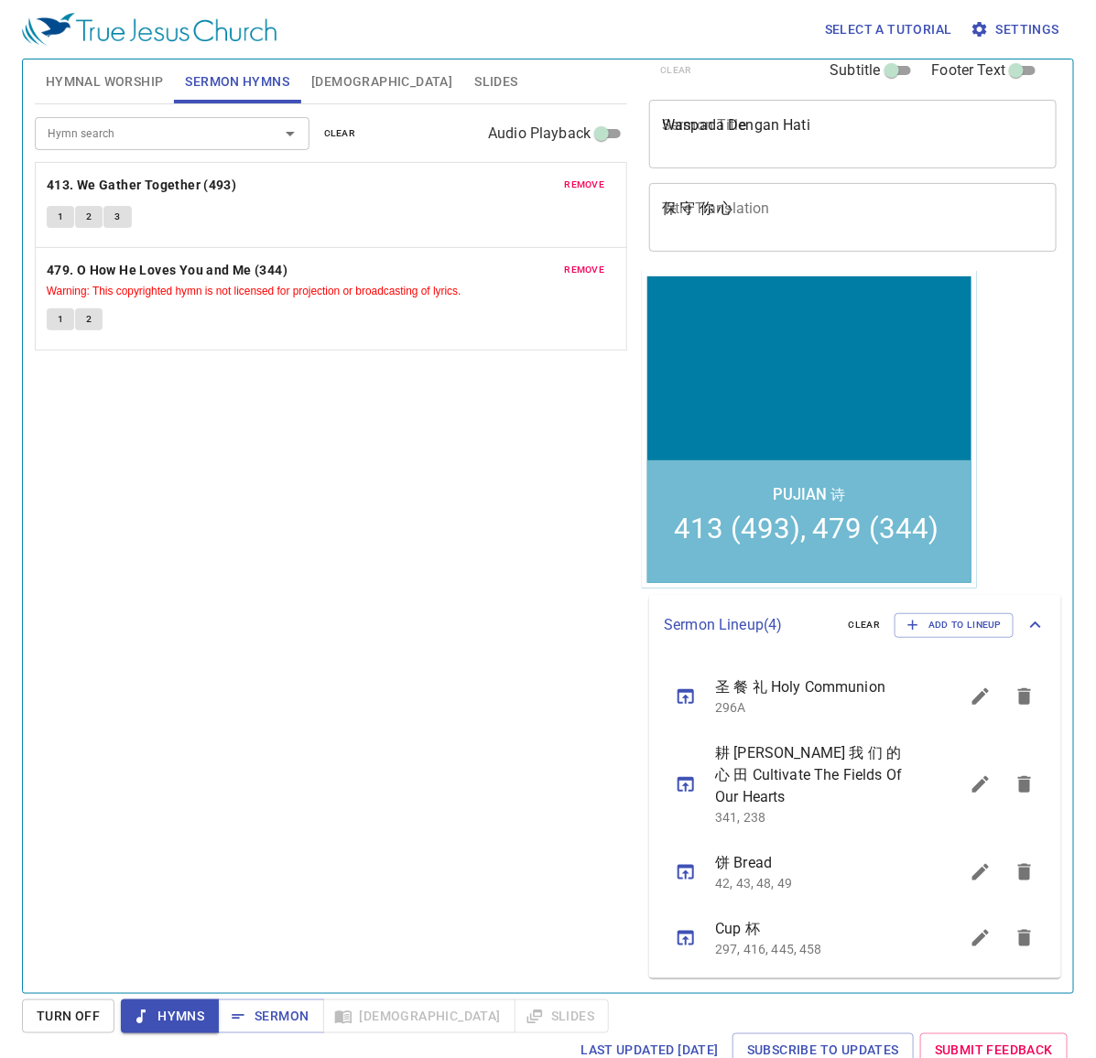
click at [344, 85] on span "[DEMOGRAPHIC_DATA]" at bounding box center [381, 82] width 141 height 23
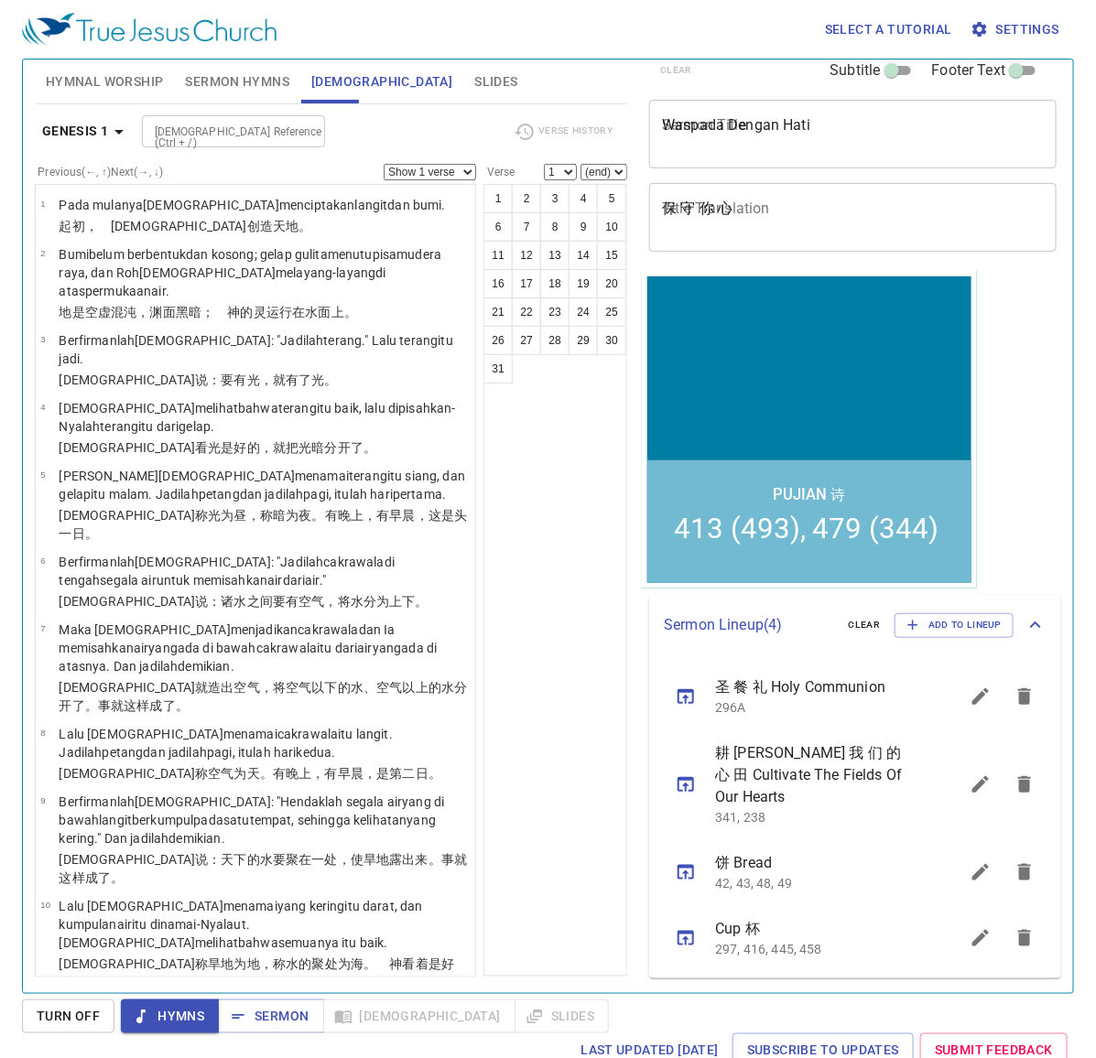
click at [244, 79] on span "Sermon Hymns" at bounding box center [237, 82] width 104 height 23
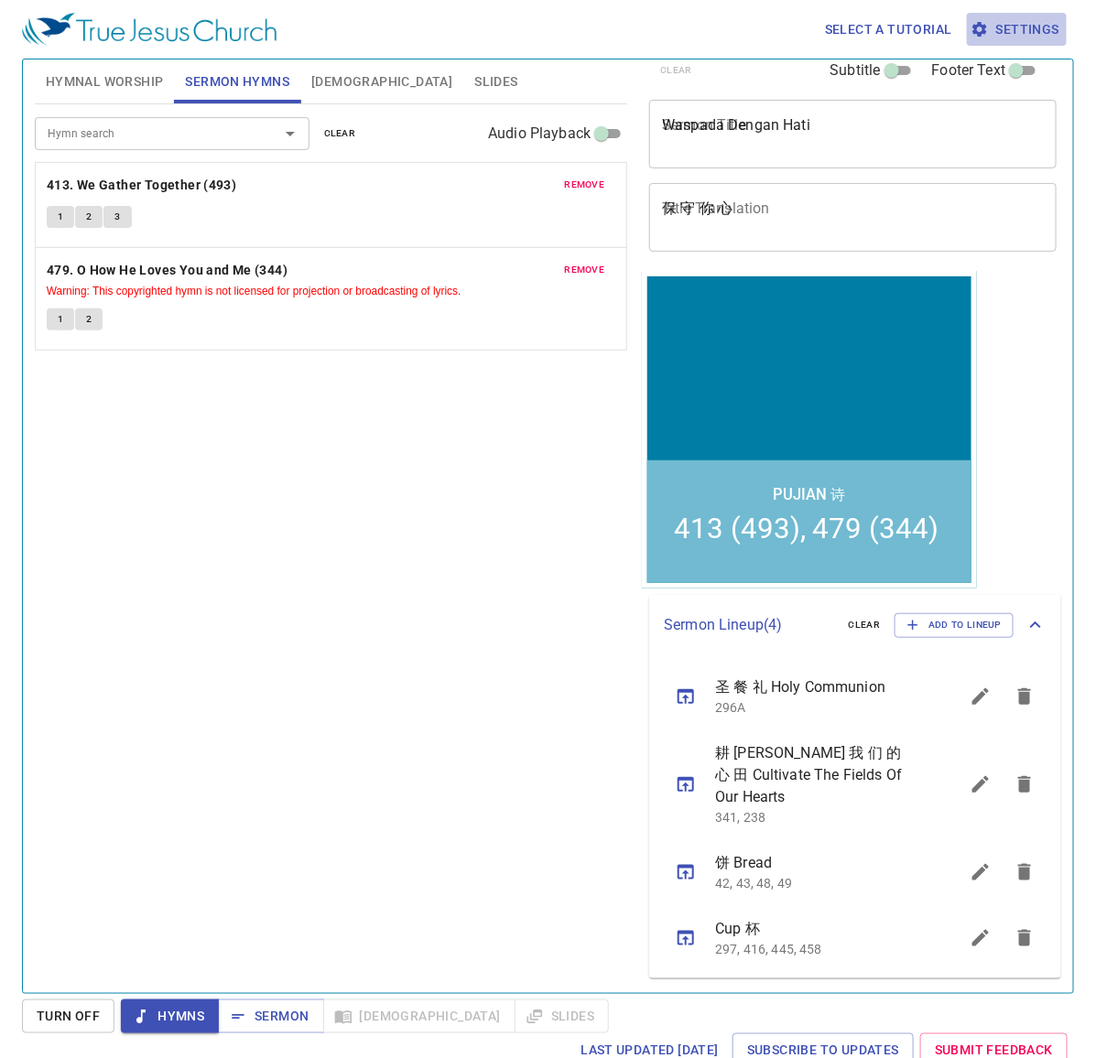
click at [999, 14] on button "Settings" at bounding box center [1017, 30] width 100 height 34
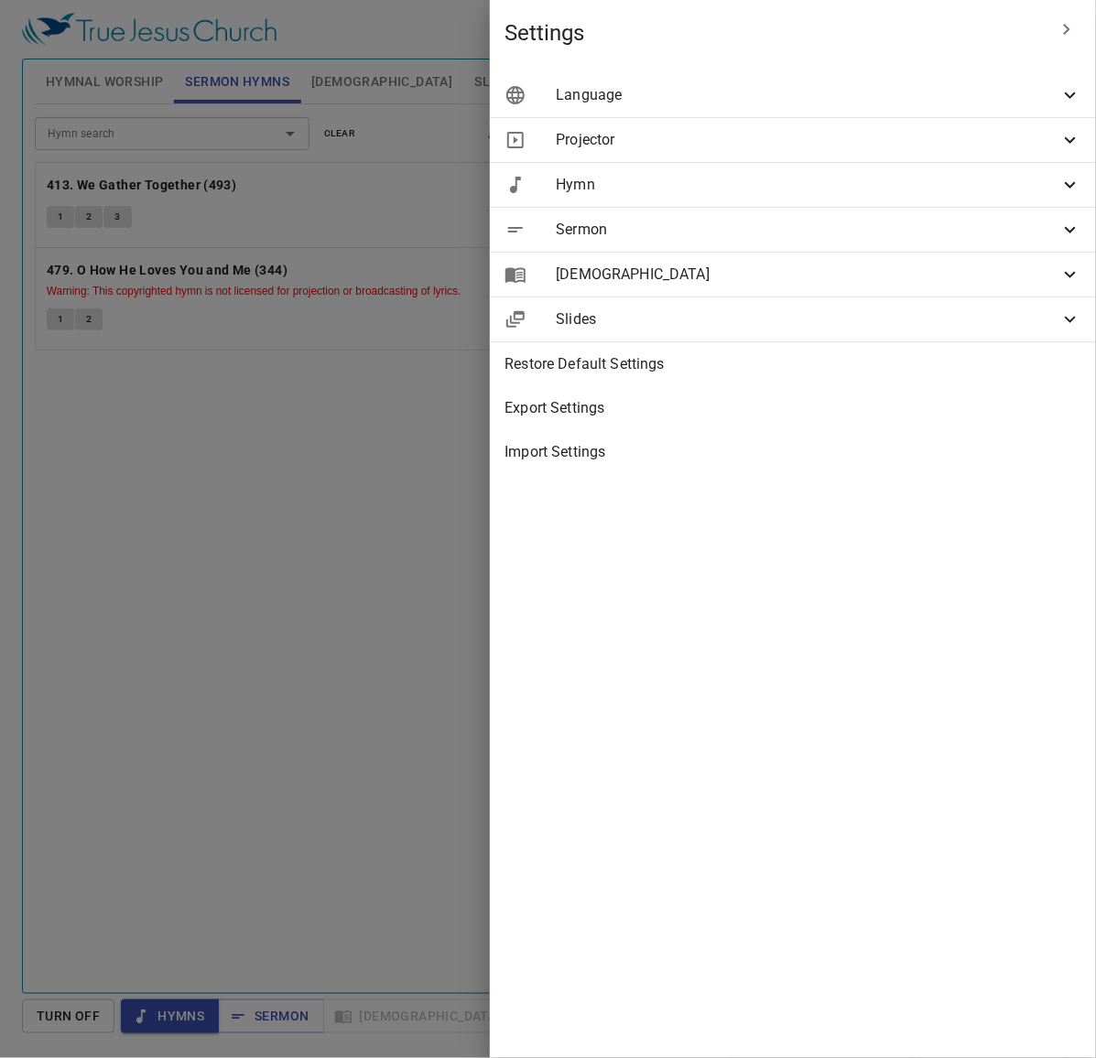
click at [936, 189] on span "Hymn" at bounding box center [808, 185] width 504 height 22
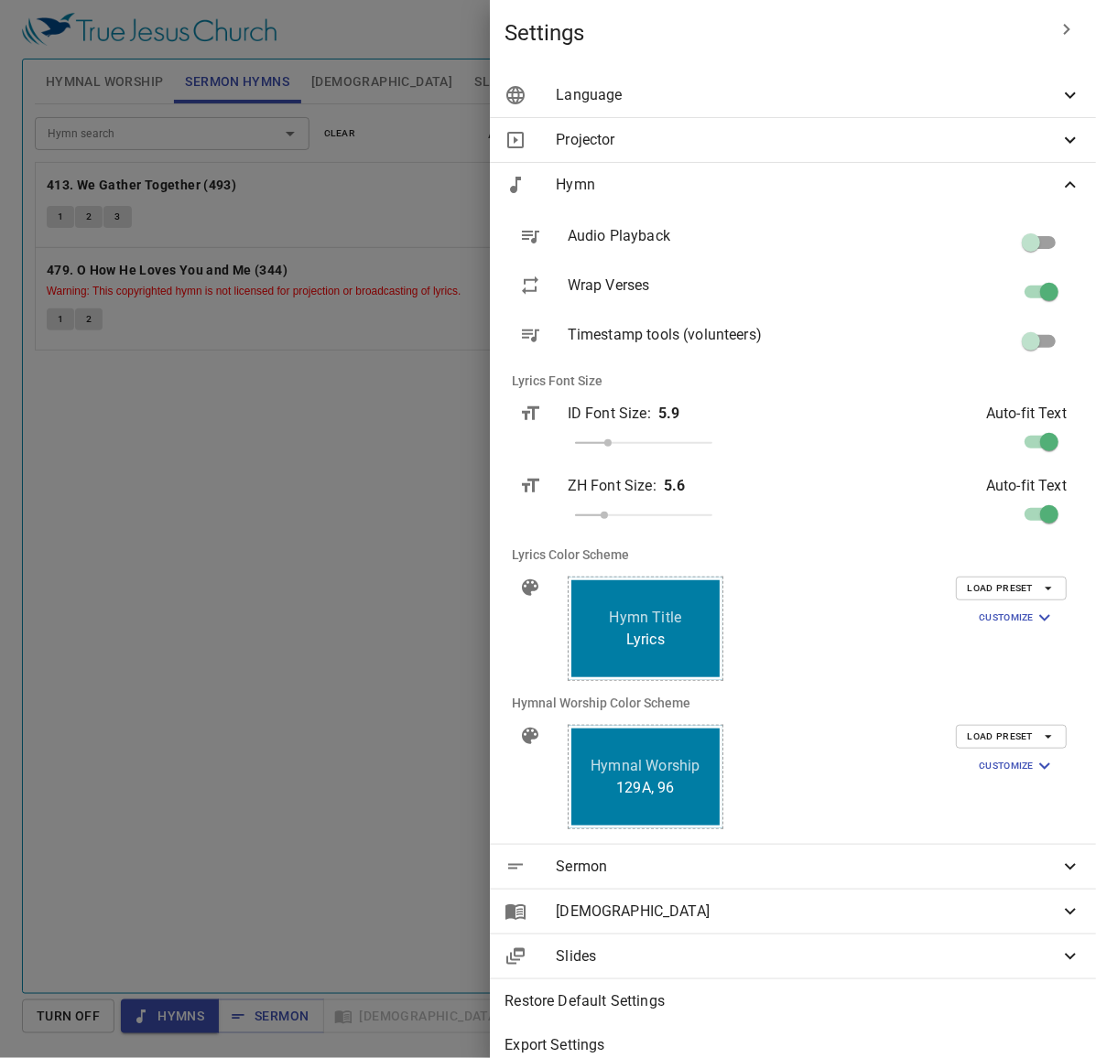
click at [952, 184] on span "Hymn" at bounding box center [808, 185] width 504 height 22
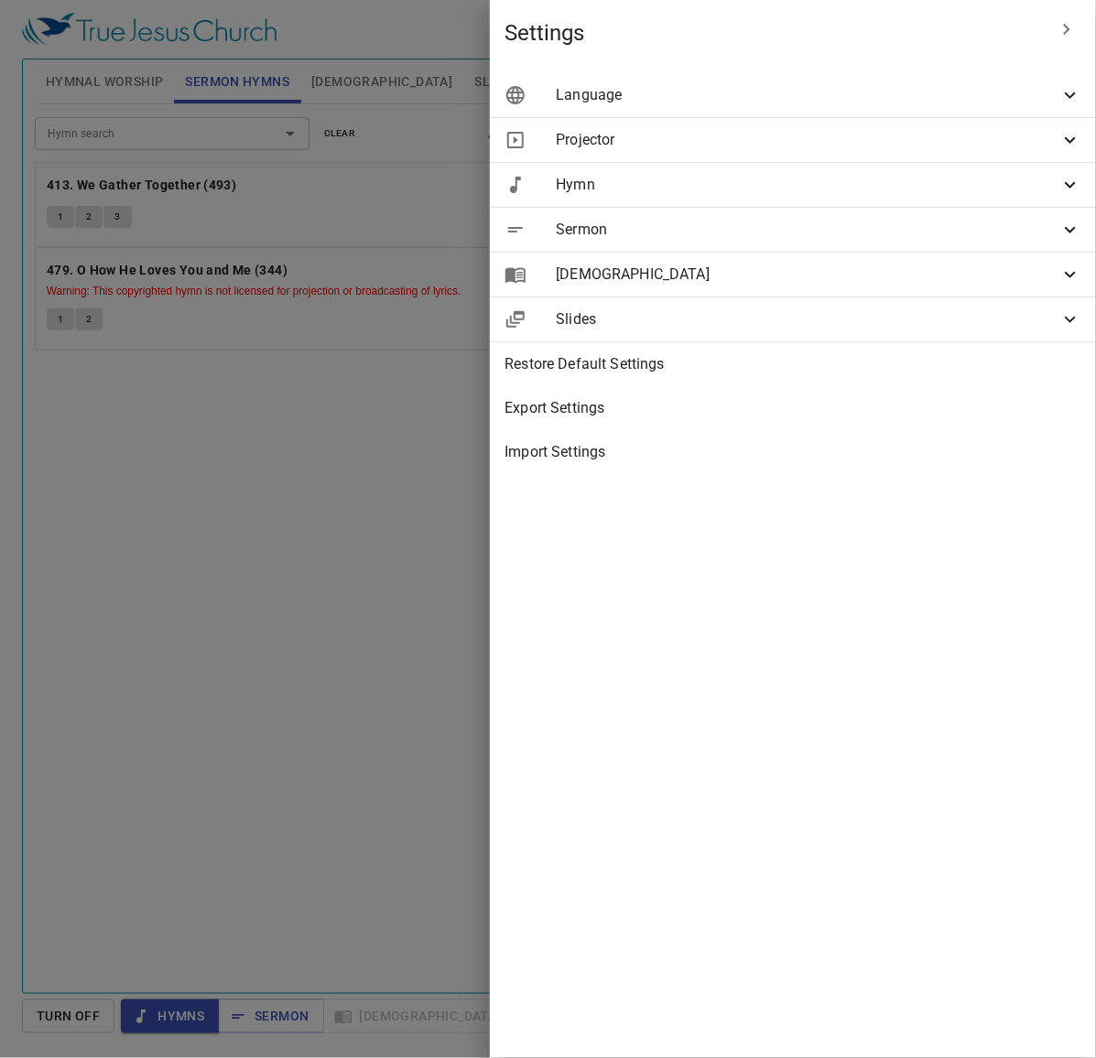
click at [950, 108] on div "Language" at bounding box center [793, 95] width 606 height 44
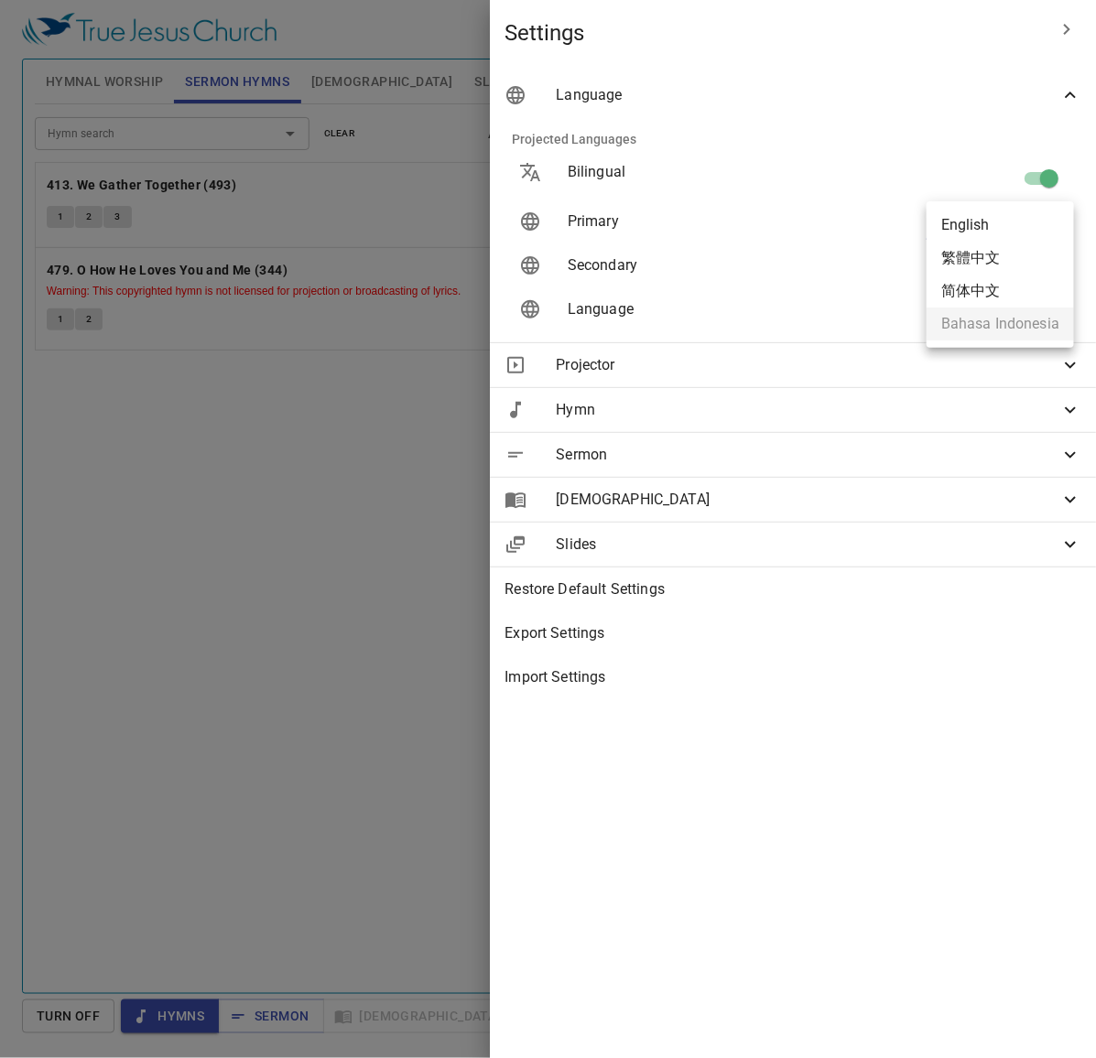
click at [1031, 232] on body "Select a tutorial Settings Hymnal Worship Sermon Hymns Bible Slides Hymn search…" at bounding box center [548, 529] width 1096 height 1058
click at [1005, 215] on li "English" at bounding box center [1000, 225] width 147 height 33
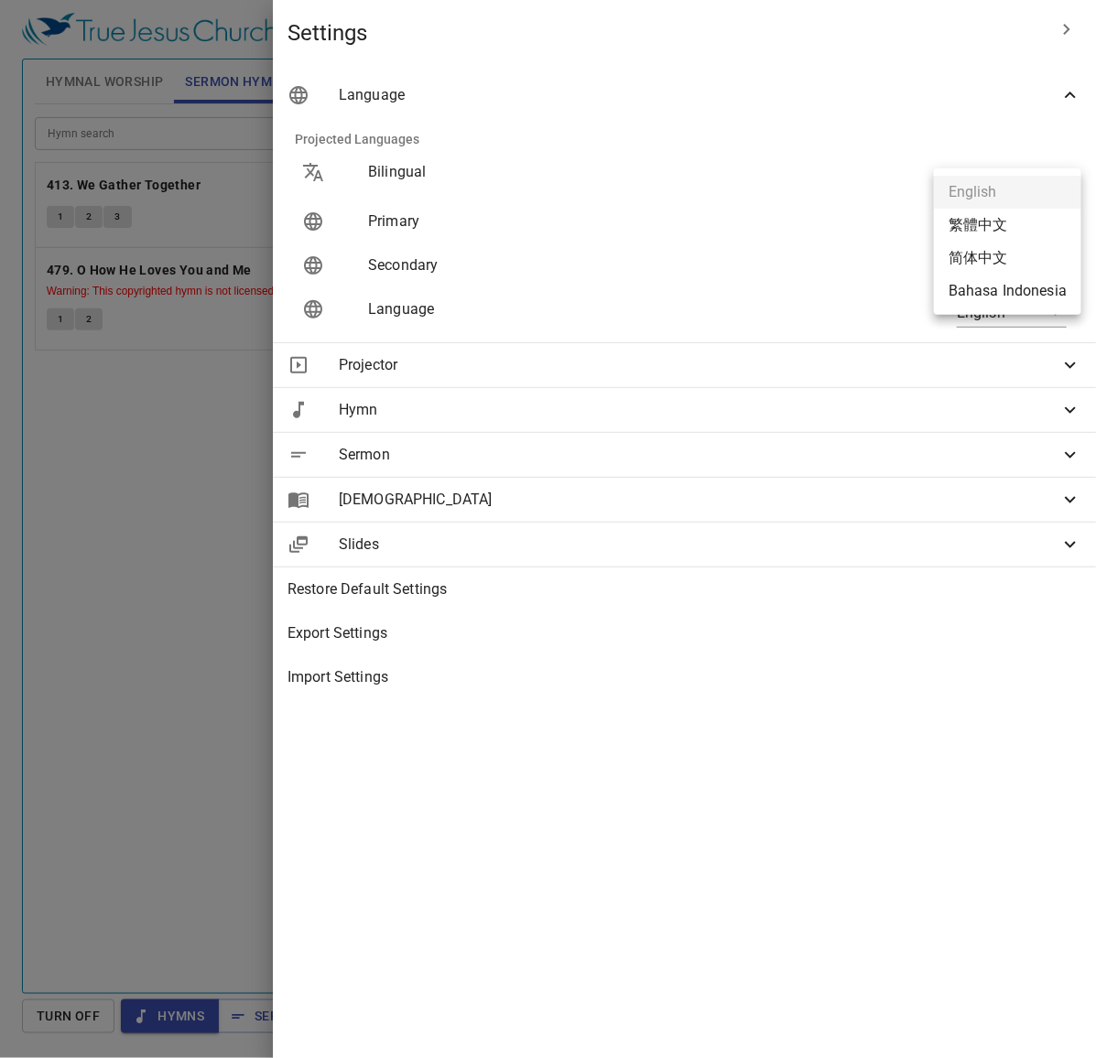
click at [1007, 222] on body "Select a tutorial Settings Hymnal Worship Sermon Hymns Bible Slides Hymn search…" at bounding box center [548, 529] width 1096 height 1058
click at [1018, 272] on li "简体中文" at bounding box center [1007, 258] width 147 height 33
type input "zh-simple"
type input "en"
click at [1026, 222] on body "Select a tutorial Settings Hymnal Worship Sermon Hymns Bible Slides Hymn search…" at bounding box center [548, 529] width 1096 height 1058
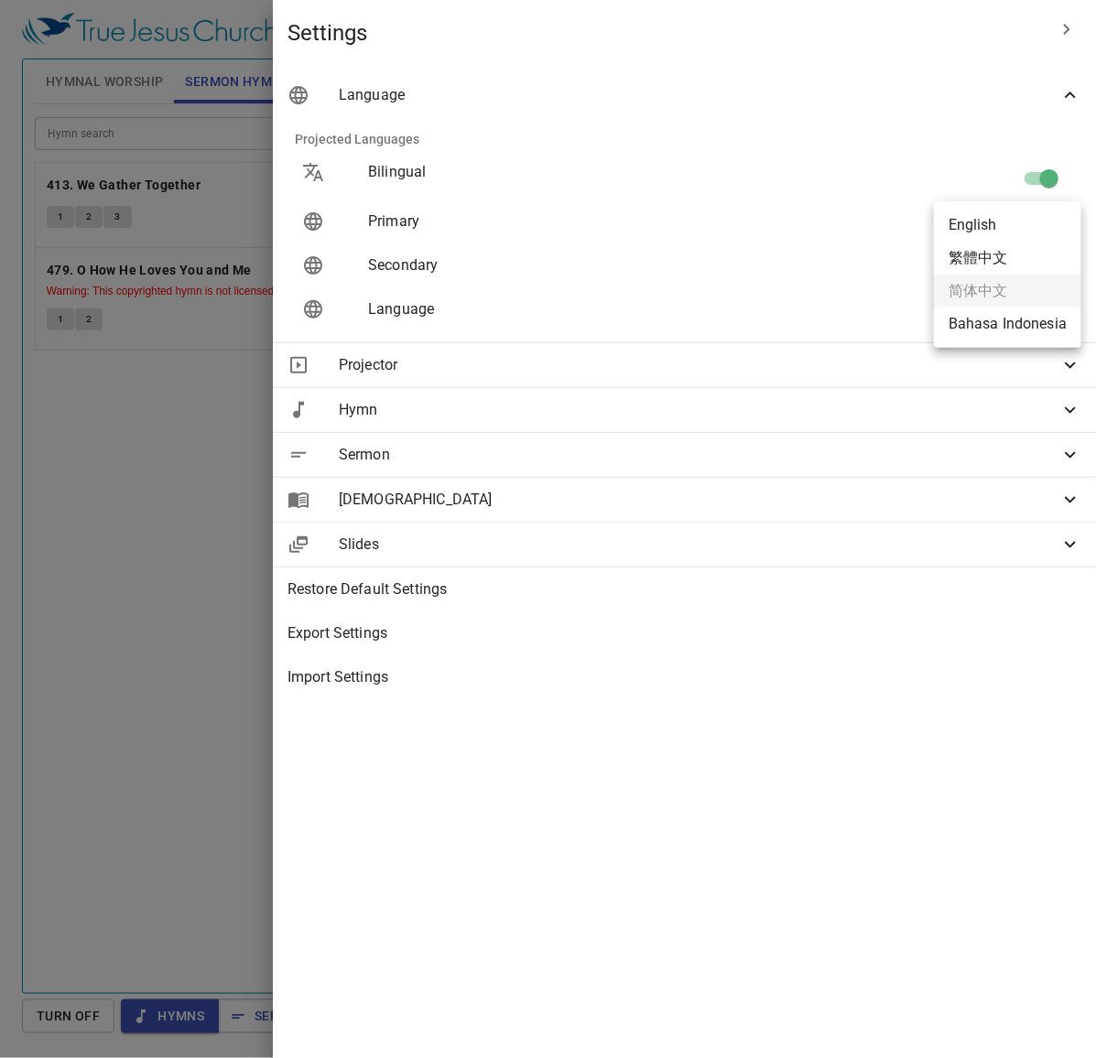
click at [1031, 286] on ul "English 繁體中文 简体中文 Bahasa Indonesia" at bounding box center [1007, 274] width 147 height 147
click at [818, 258] on div at bounding box center [548, 529] width 1096 height 1058
click at [971, 267] on body "Select a tutorial Settings Hymnal Worship Sermon Hymns Bible Slides Hymn search…" at bounding box center [548, 529] width 1096 height 1058
click at [1004, 239] on ul "English 繁體中文 简体中文 Bahasa Indonesia" at bounding box center [1007, 285] width 147 height 147
click at [849, 268] on div at bounding box center [548, 529] width 1096 height 1058
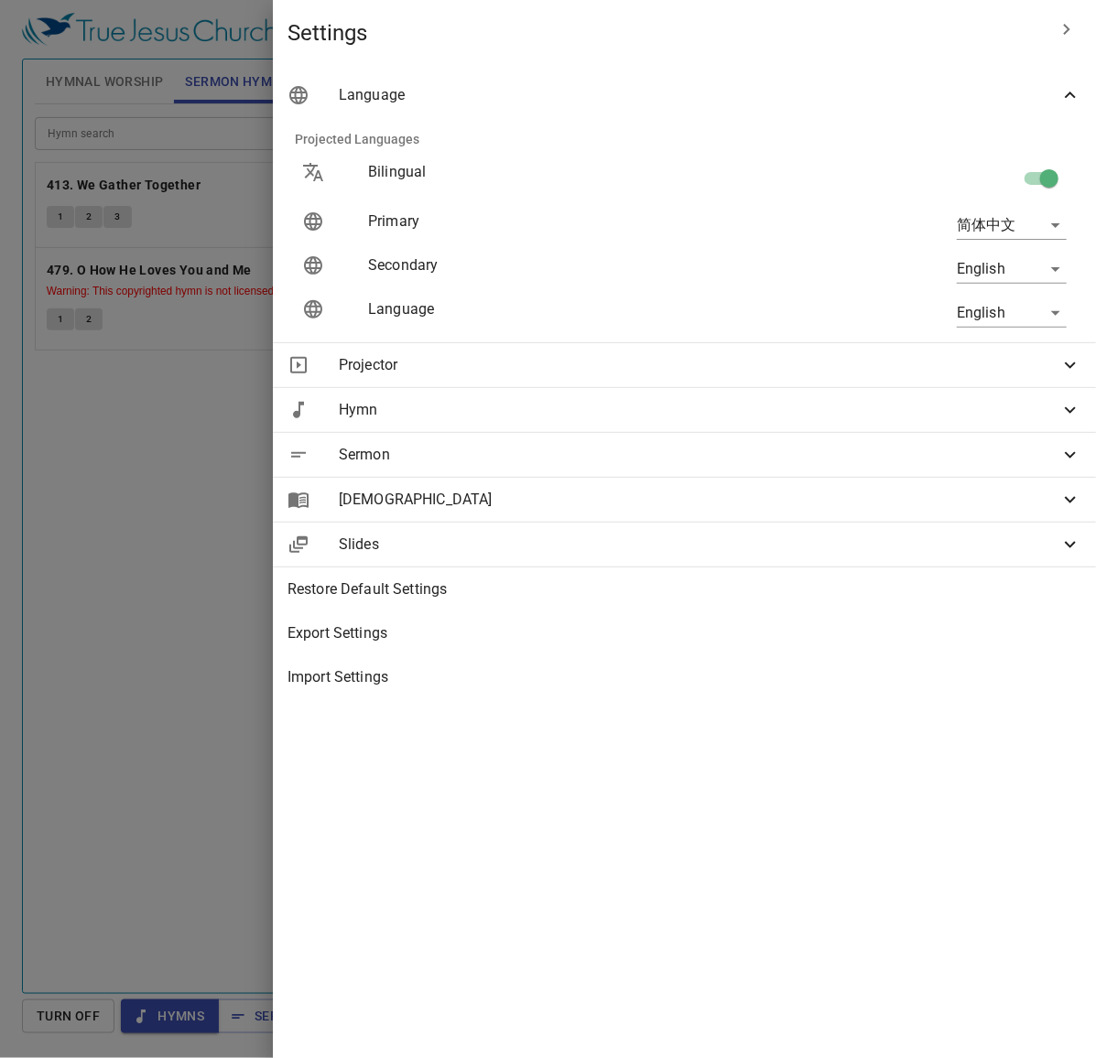
click at [468, 486] on div at bounding box center [548, 529] width 1096 height 1058
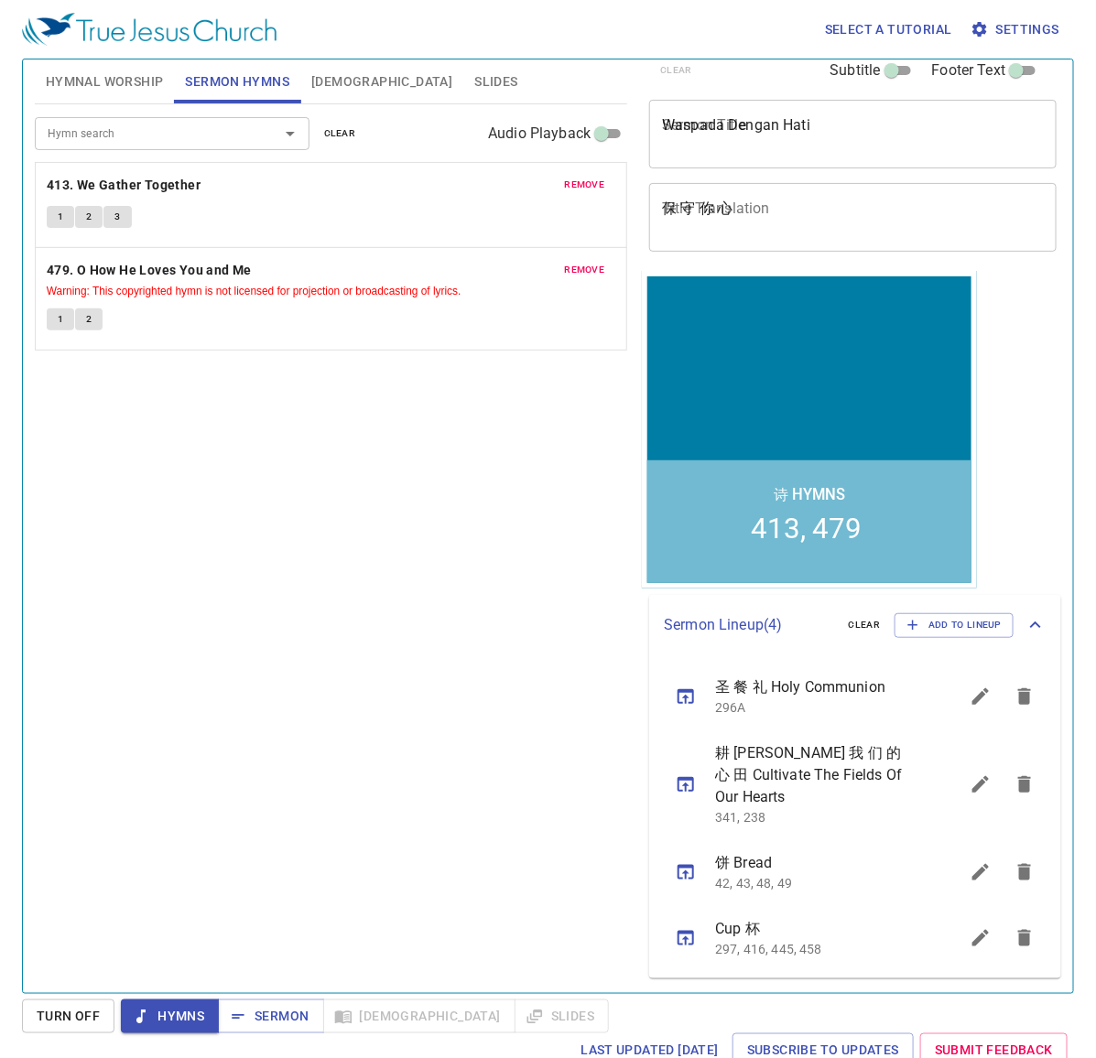
click at [788, 152] on div "Waspada Dengan Hati x Sermon Title" at bounding box center [852, 134] width 407 height 69
paste textarea "耶稣所爱的那门徒"
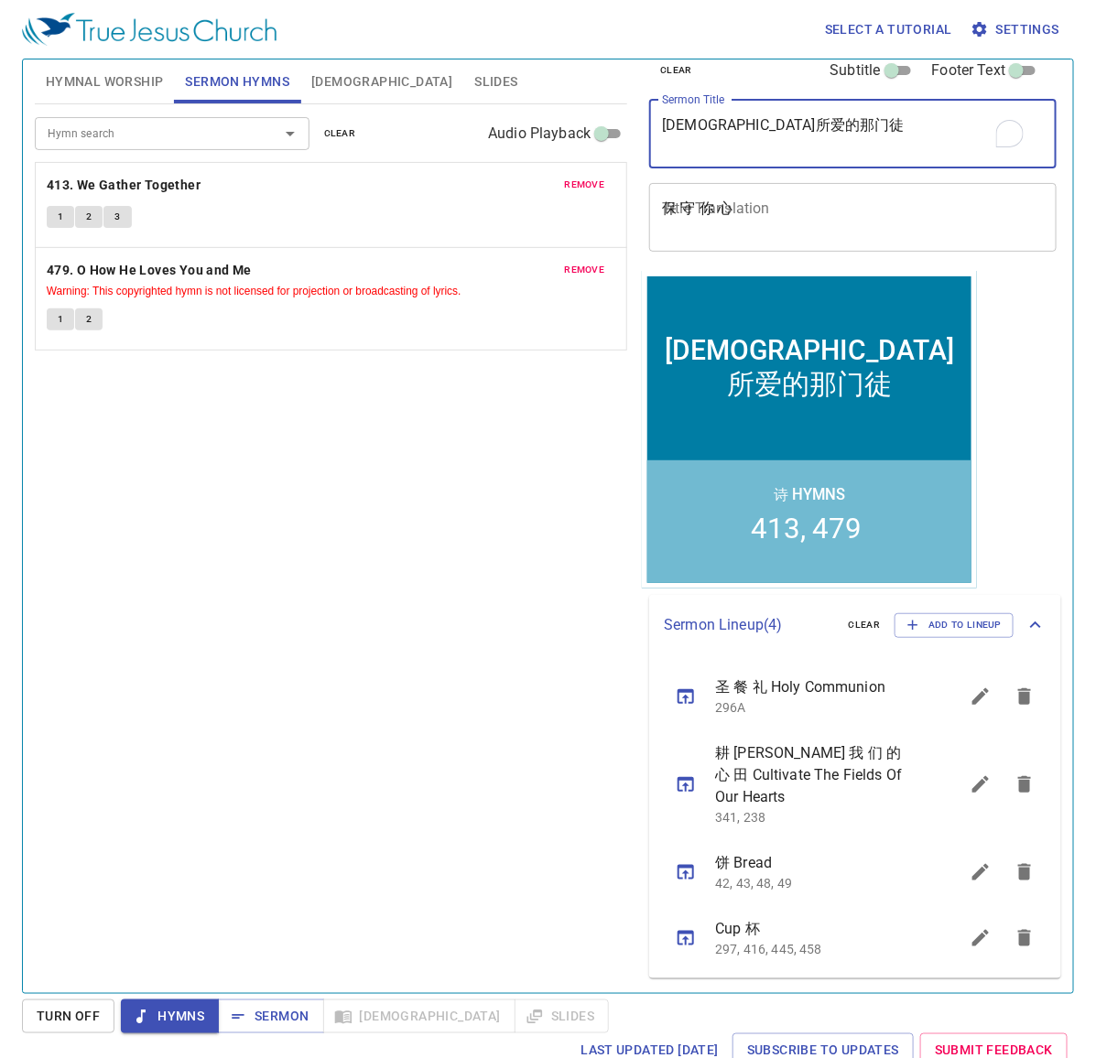
type textarea "耶稣所爱的那门徒"
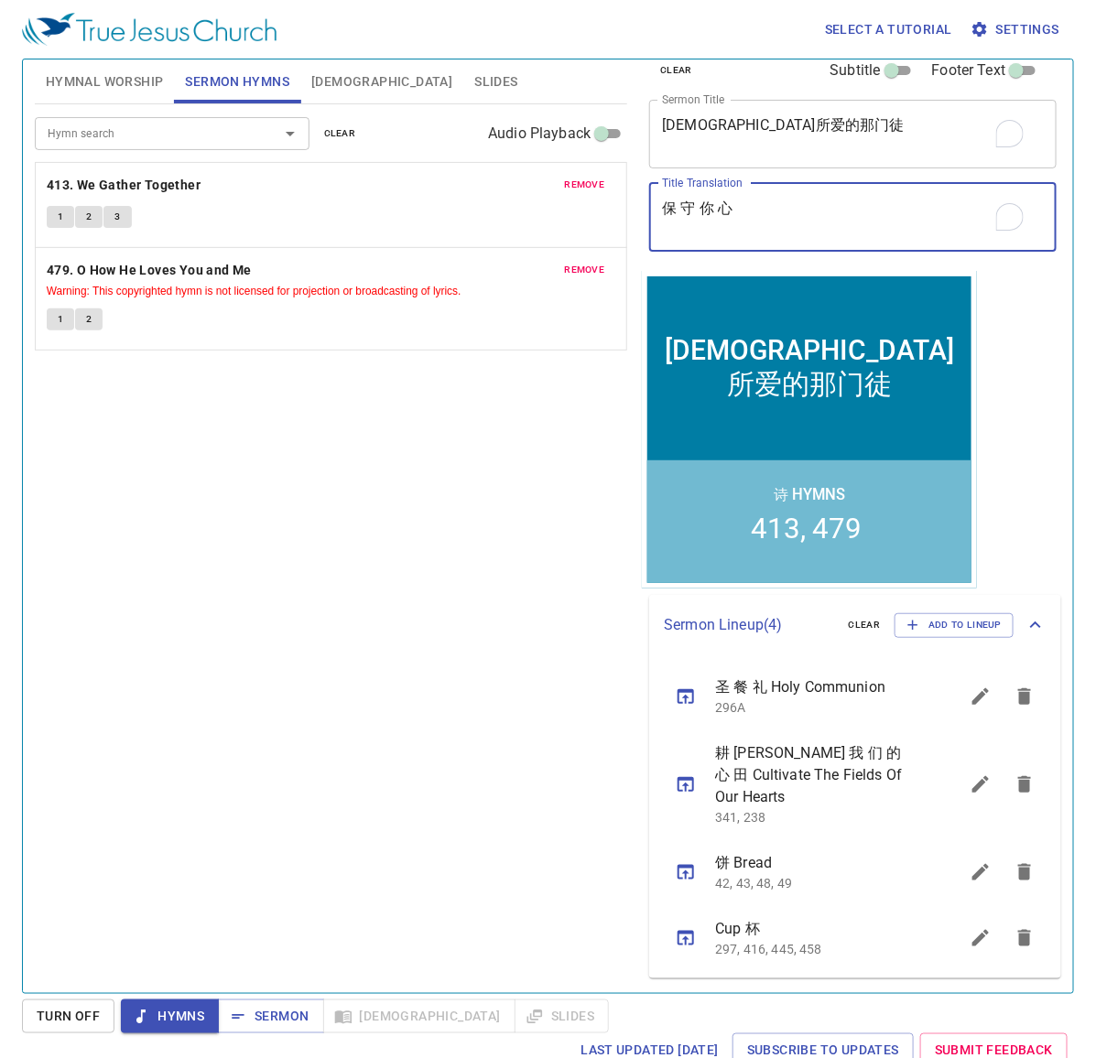
click at [787, 204] on textarea "保 守 你 心" at bounding box center [853, 217] width 382 height 35
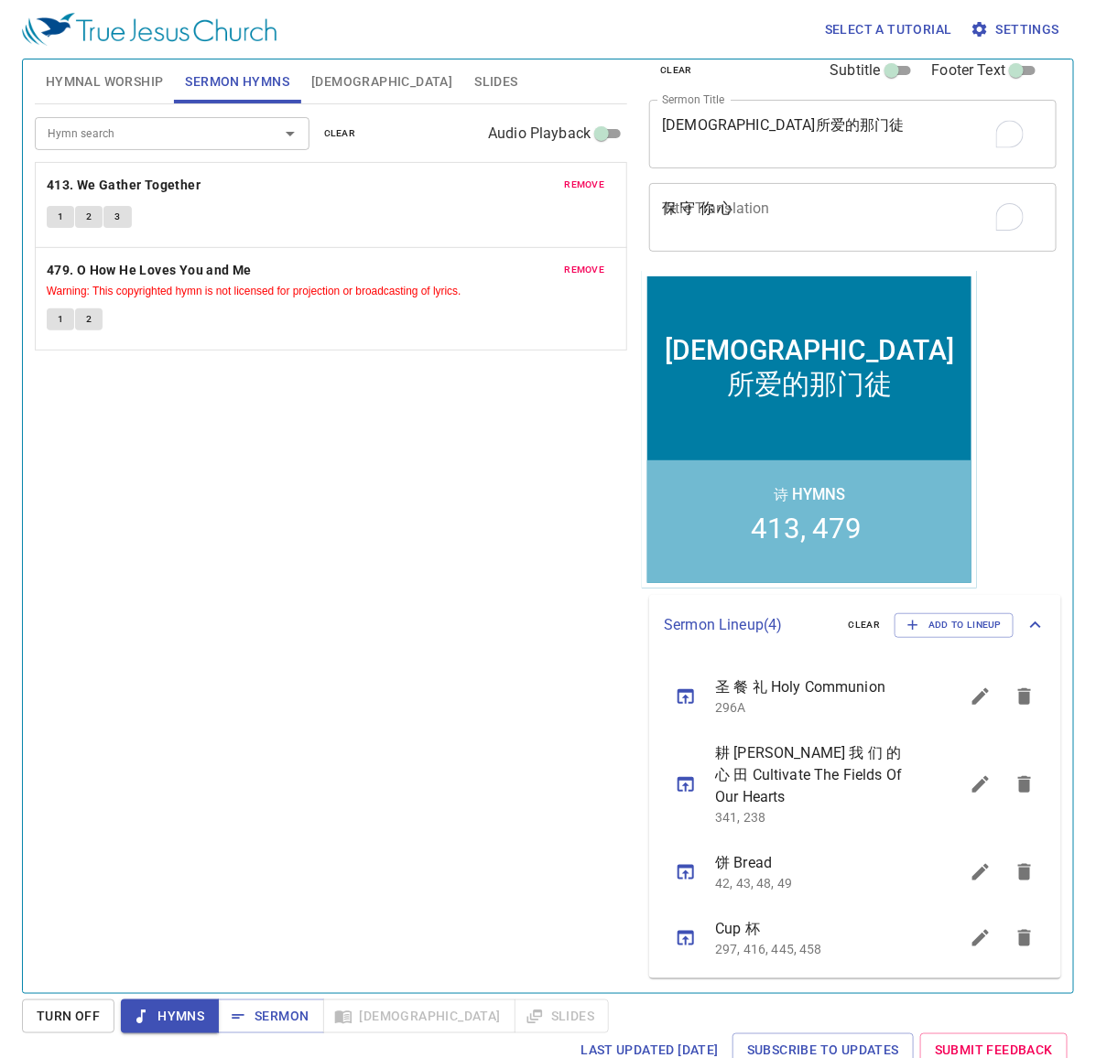
click at [853, 212] on textarea "保 守 你 心" at bounding box center [853, 217] width 382 height 35
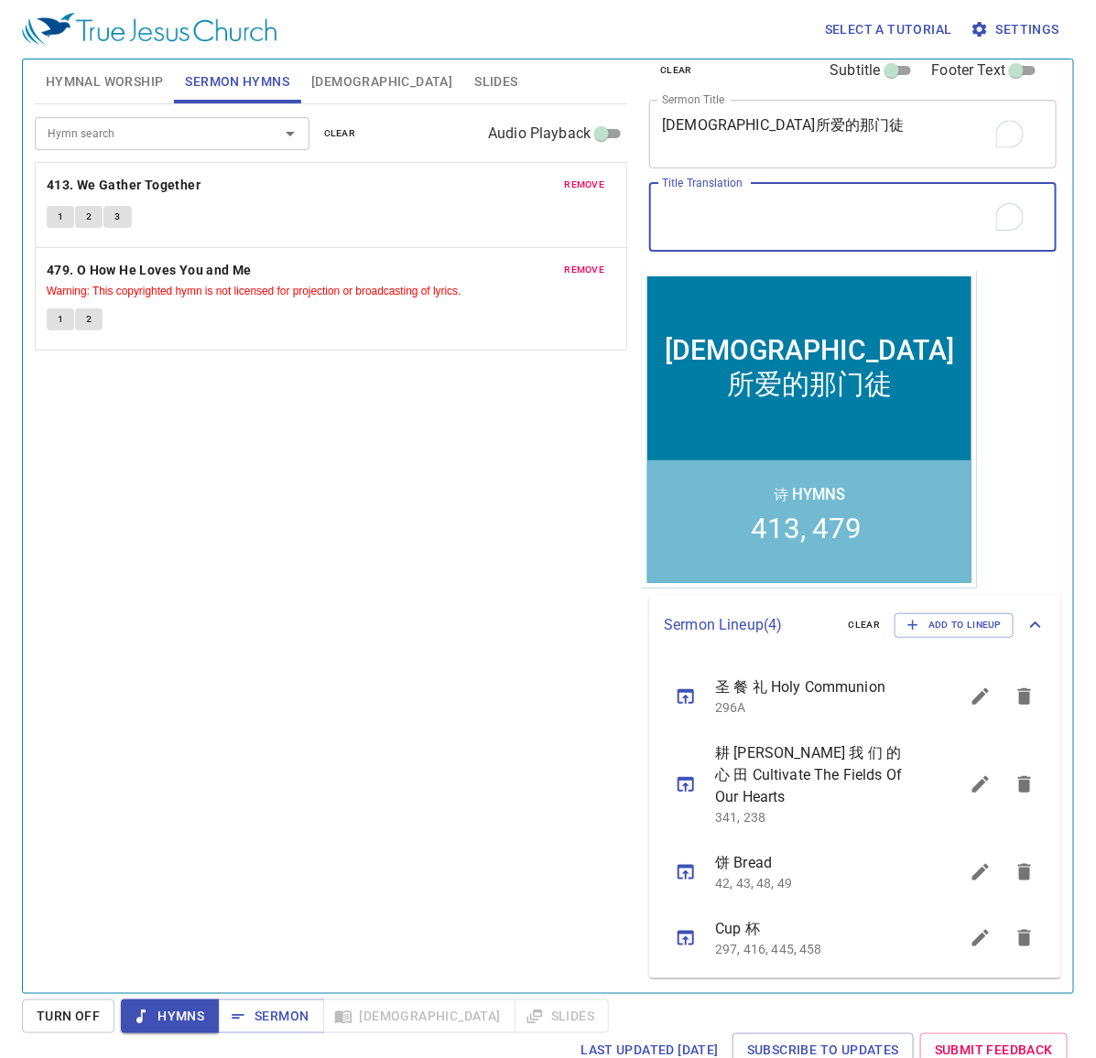
paste textarea "The Disciple Whom [DEMOGRAPHIC_DATA] Loved"
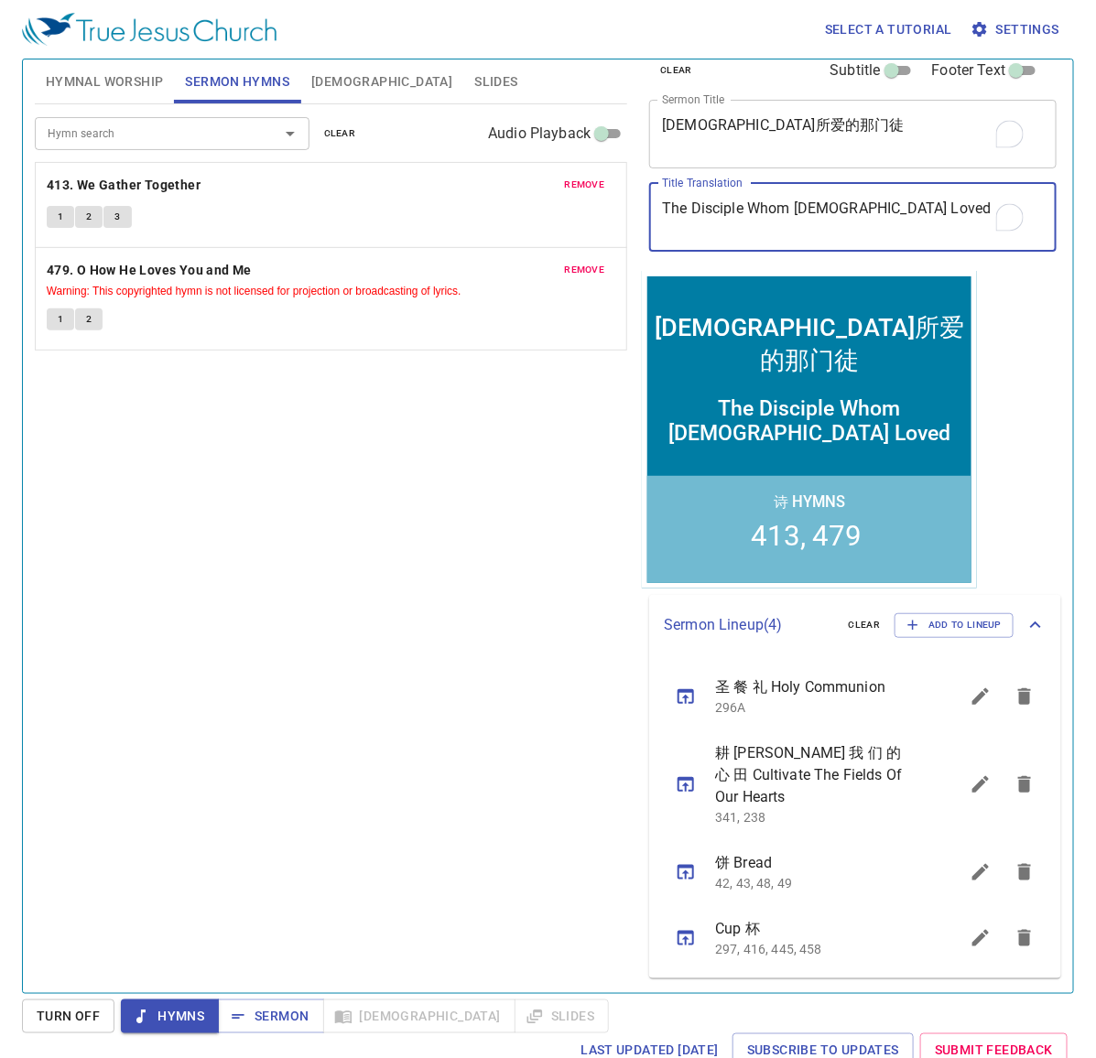
type textarea "The Disciple Whom [DEMOGRAPHIC_DATA] Loved"
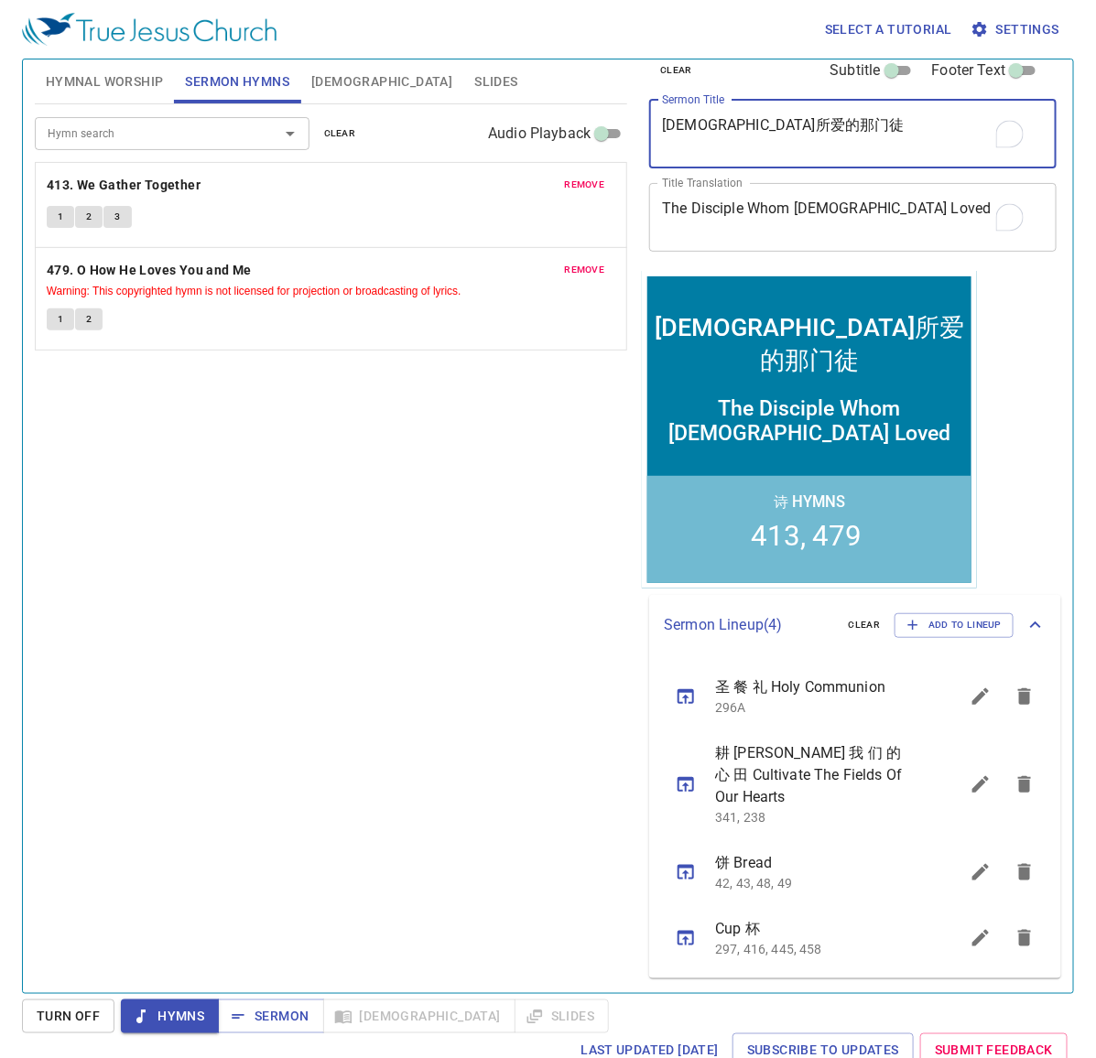
click at [678, 126] on textarea "耶稣所爱的那门徒" at bounding box center [853, 133] width 382 height 35
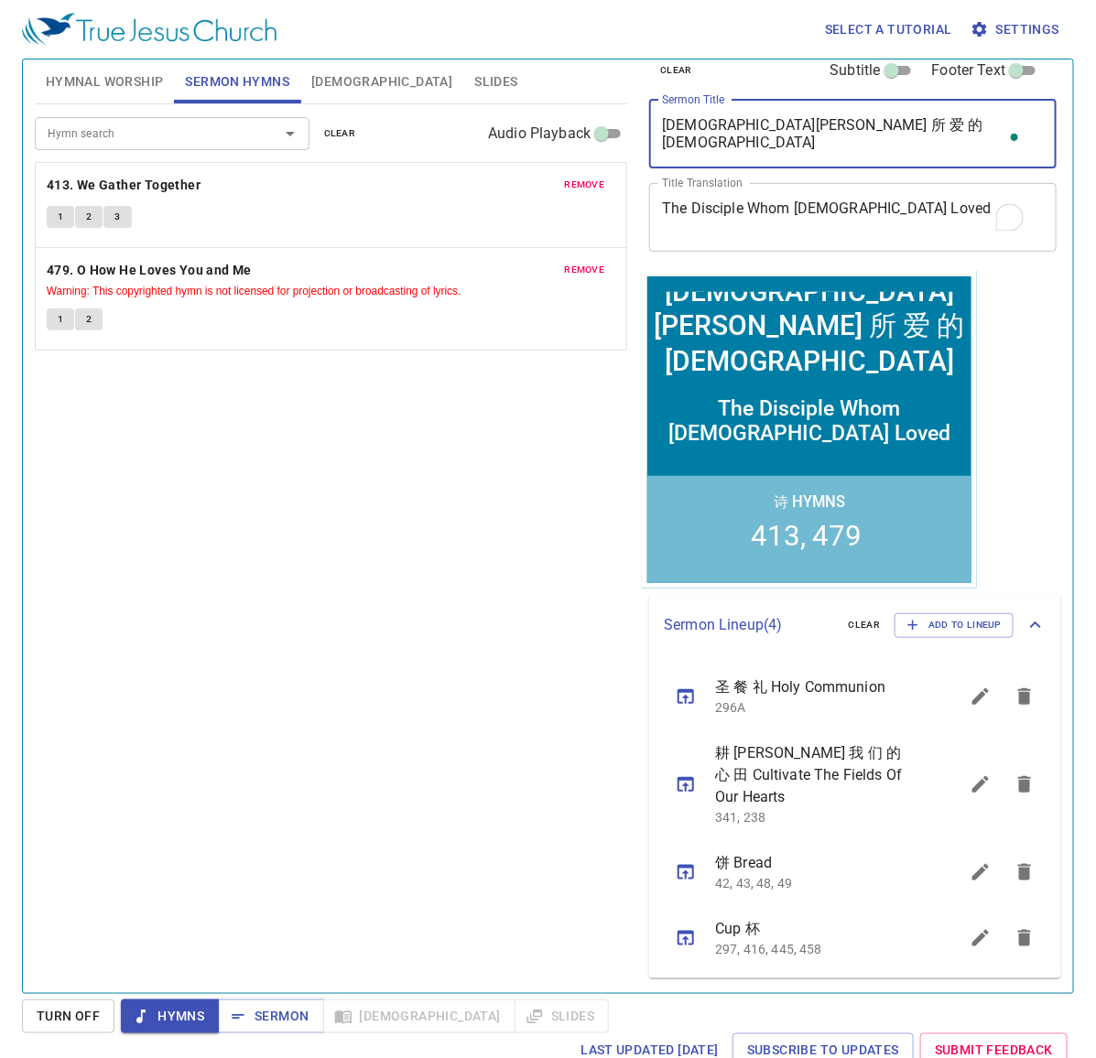
type textarea "[DEMOGRAPHIC_DATA][PERSON_NAME] 所 爱 的 [DEMOGRAPHIC_DATA]"
click at [179, 923] on div "Hymn search Hymn search clear Audio Playback remove 413. We Gather Together 1 2…" at bounding box center [331, 541] width 592 height 874
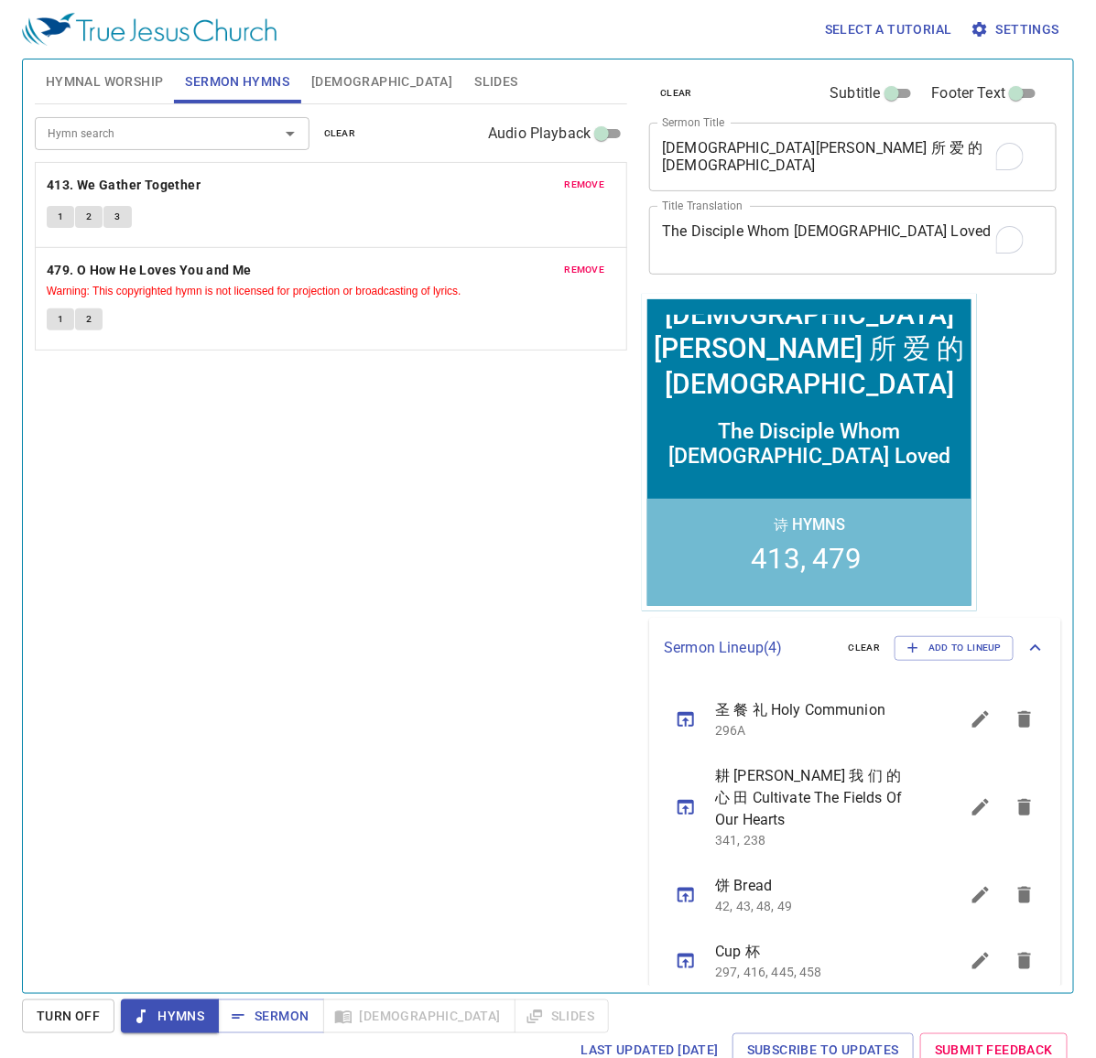
scroll to position [23, 0]
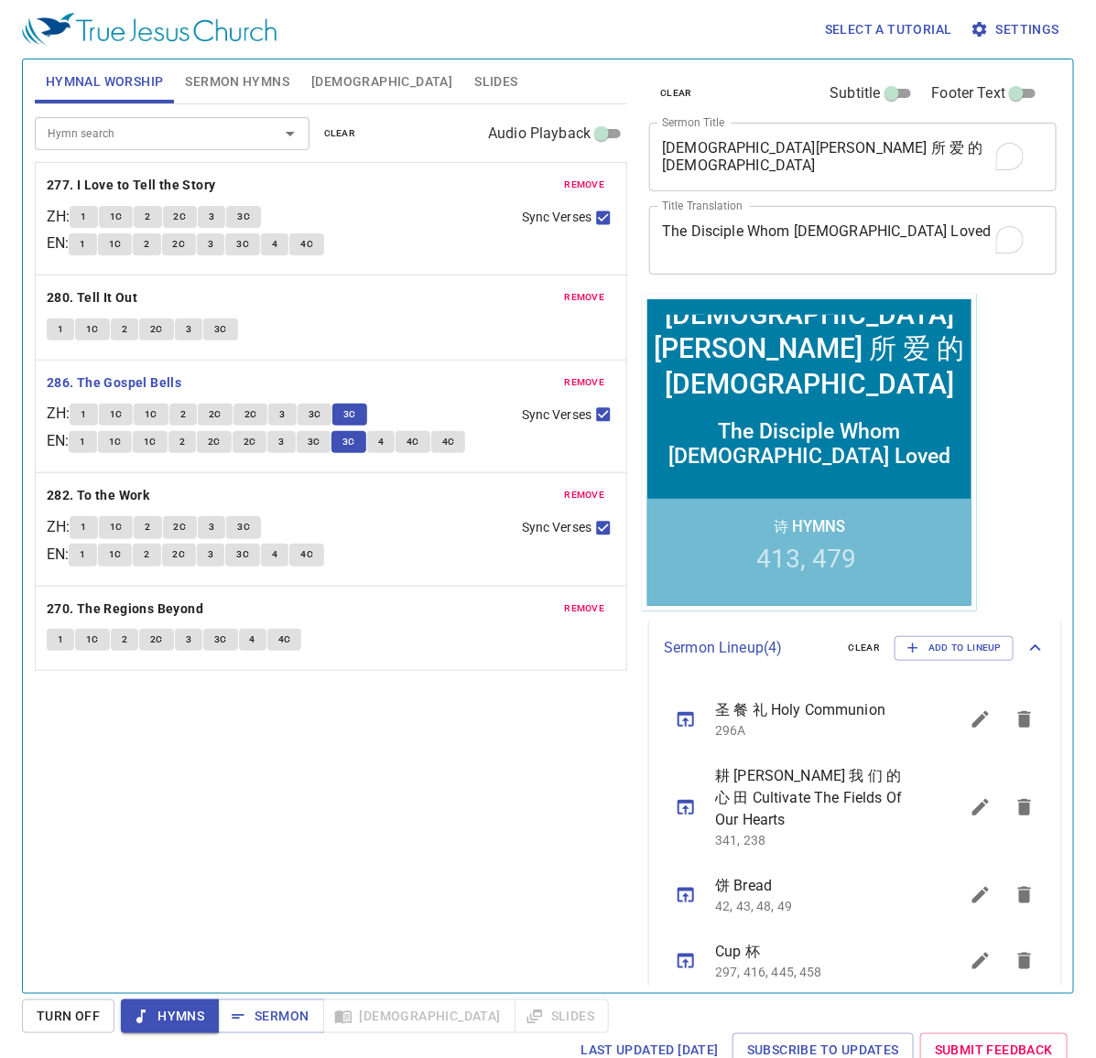
scroll to position [23, 0]
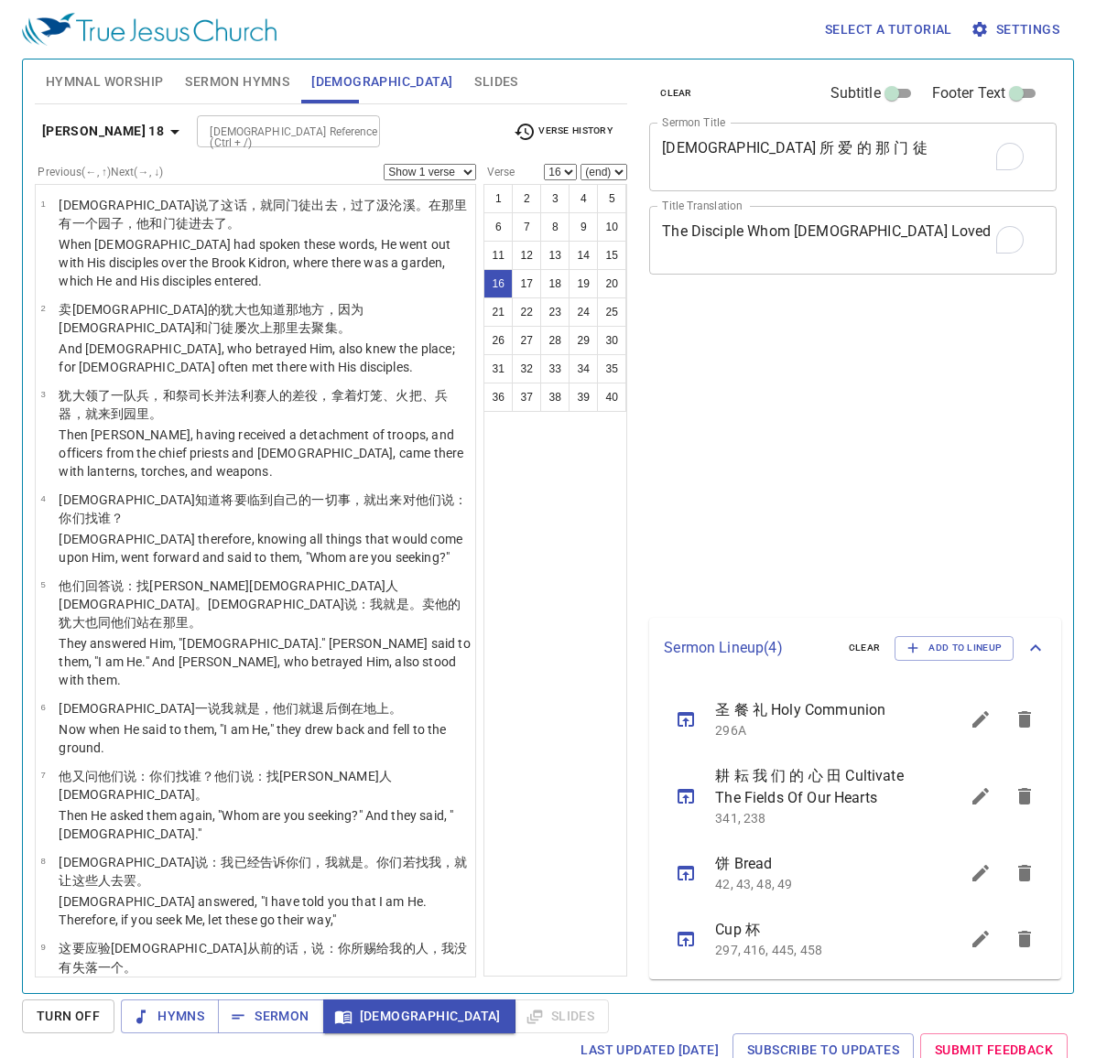
select select "16"
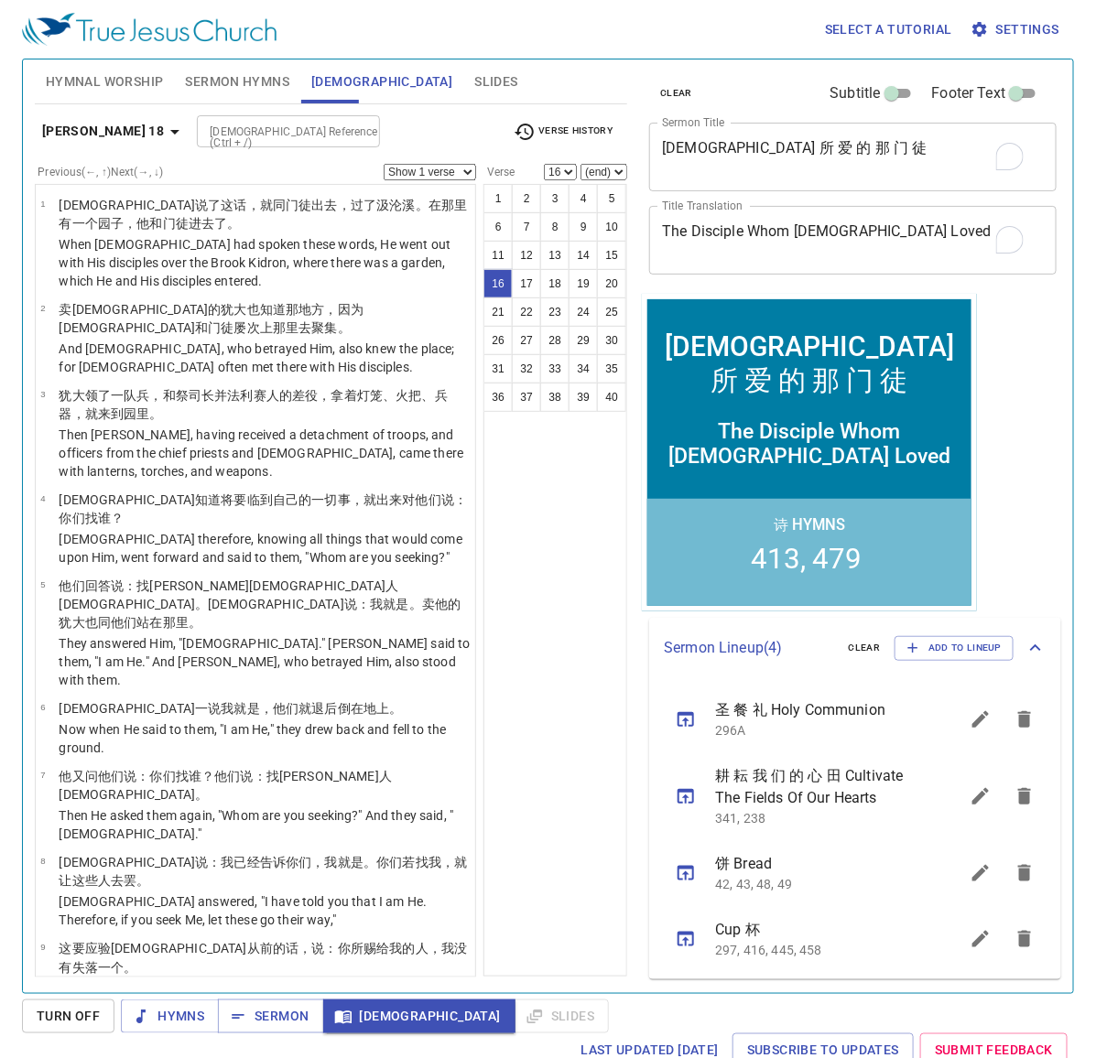
scroll to position [23, 0]
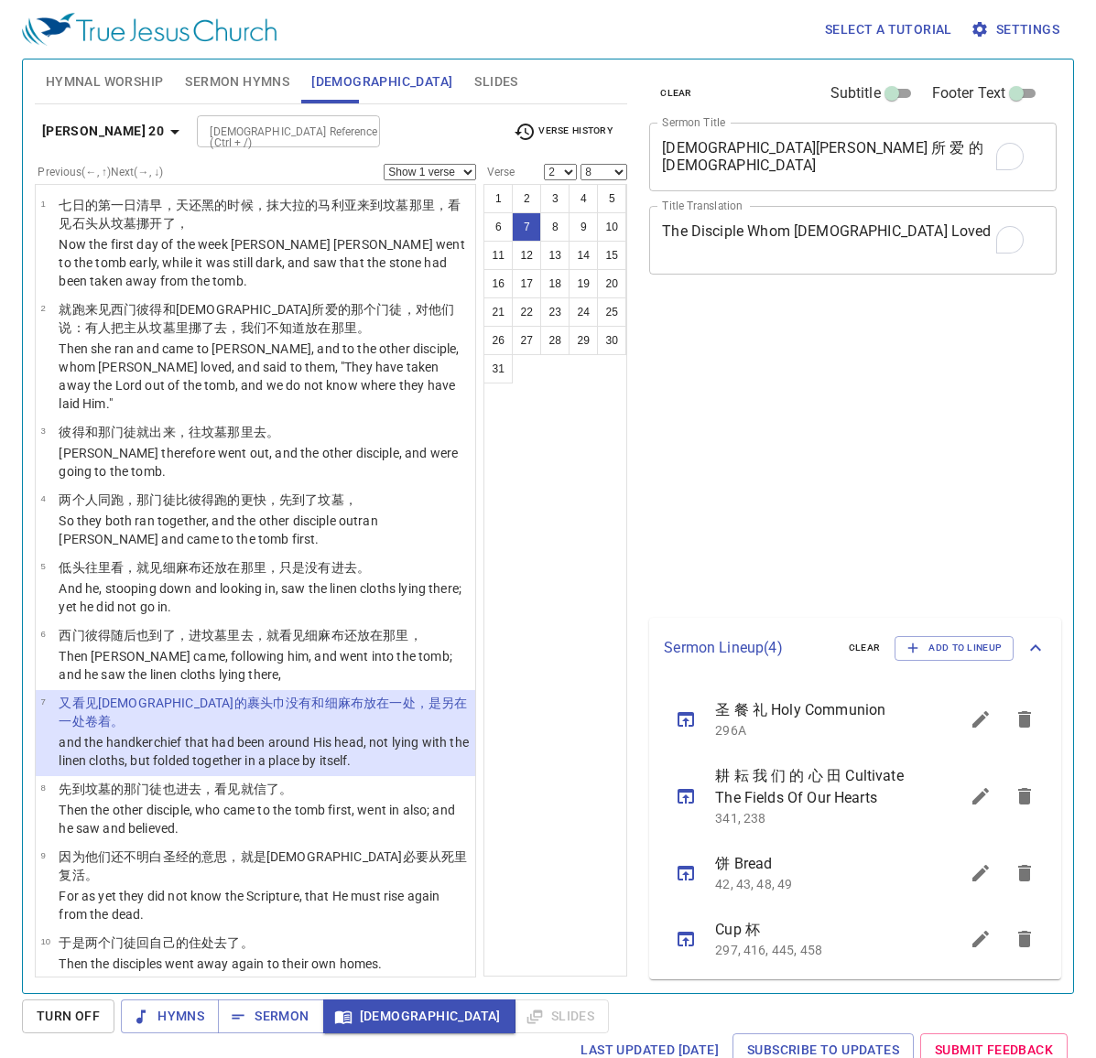
select select "2"
select select "8"
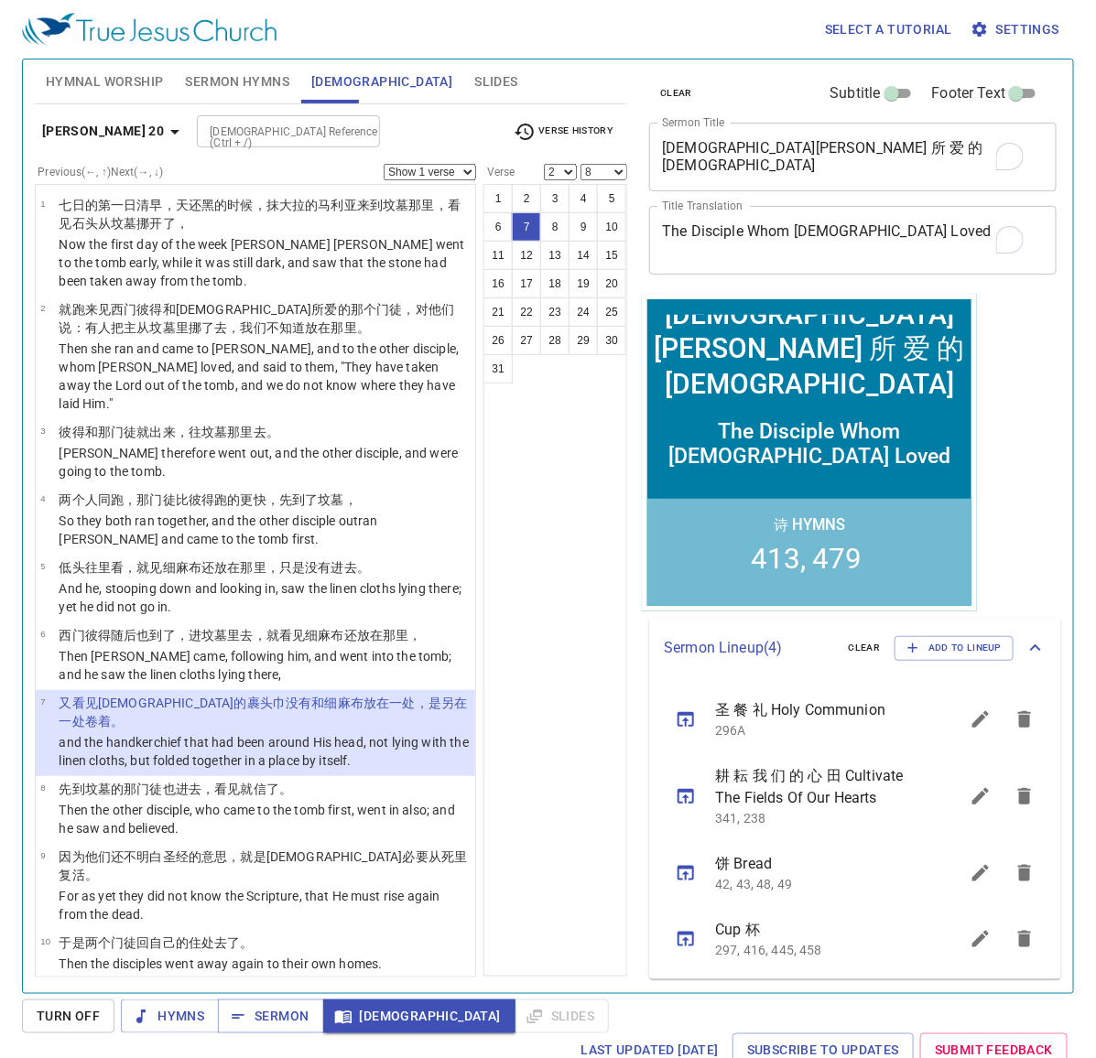
scroll to position [23, 0]
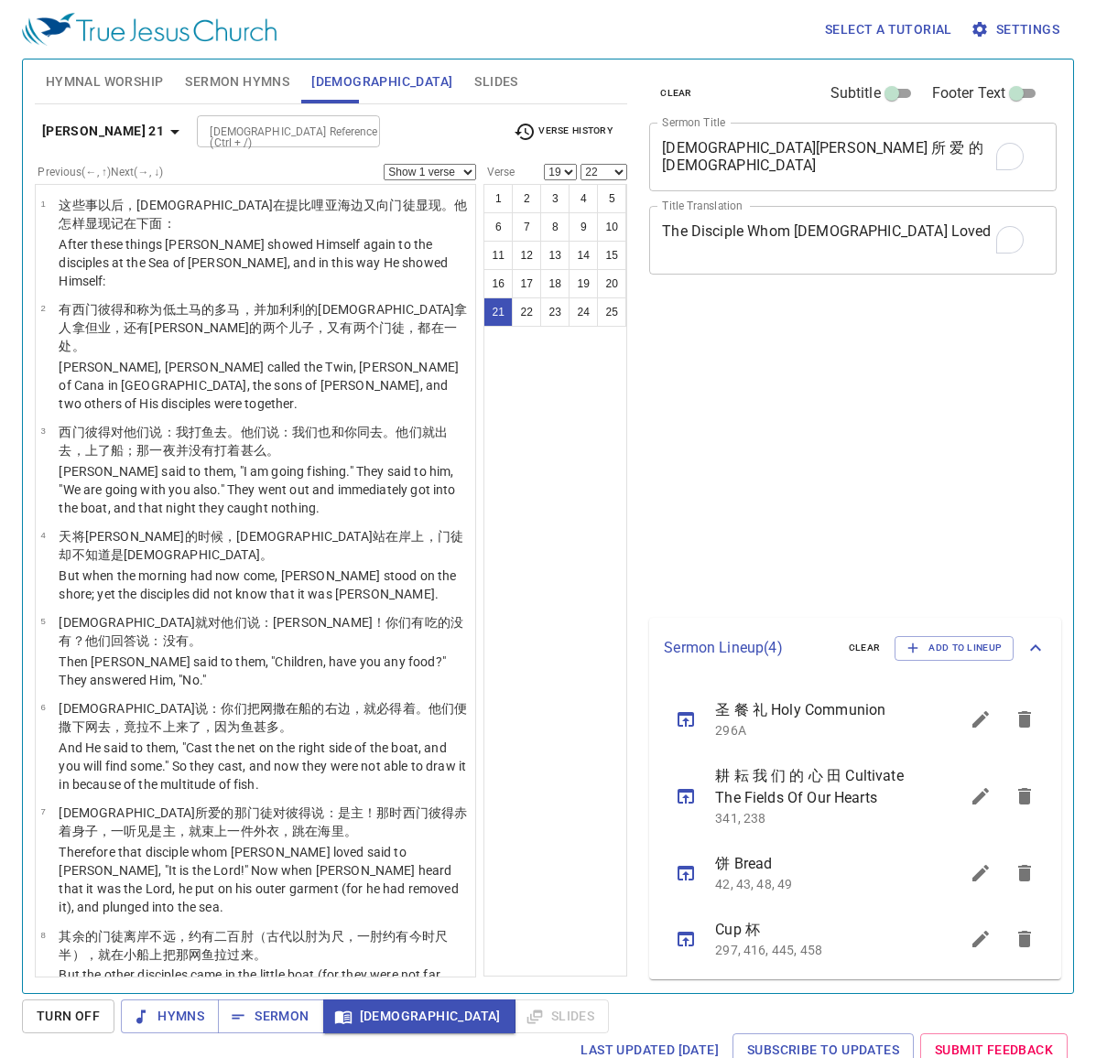
select select "19"
select select "22"
select select "19"
select select "22"
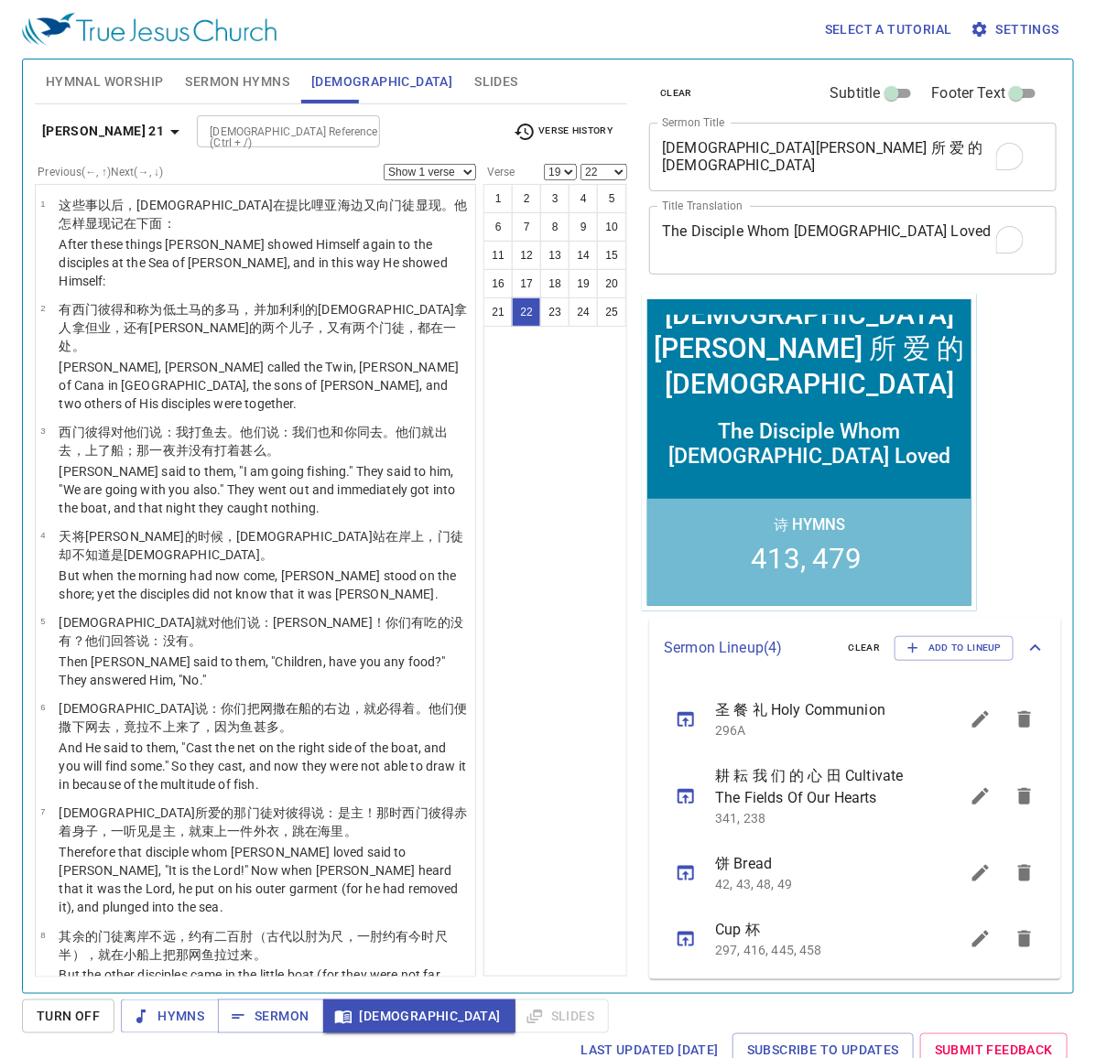
scroll to position [23, 0]
